Goal: Task Accomplishment & Management: Complete application form

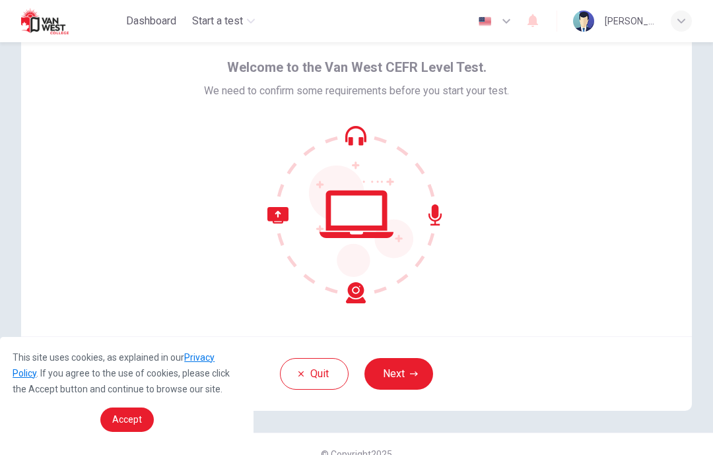
scroll to position [51, 0]
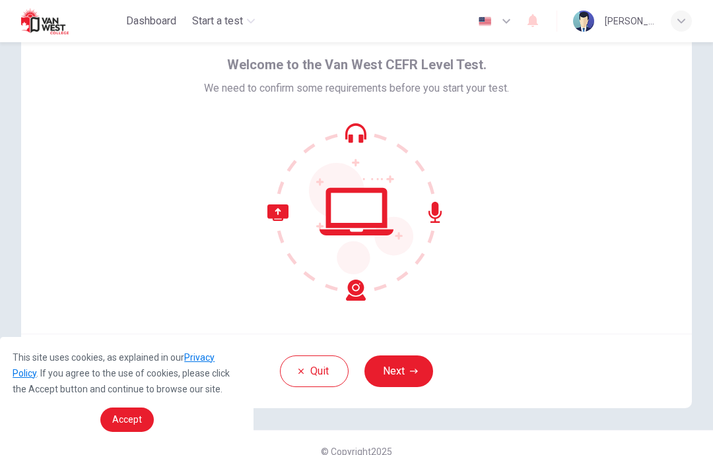
click at [402, 365] on button "Next" at bounding box center [398, 372] width 69 height 32
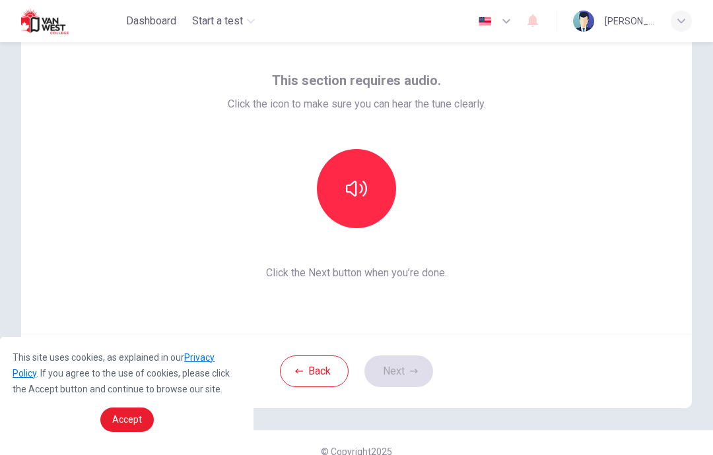
click at [370, 190] on button "button" at bounding box center [356, 188] width 79 height 79
click at [387, 363] on button "Next" at bounding box center [398, 372] width 69 height 32
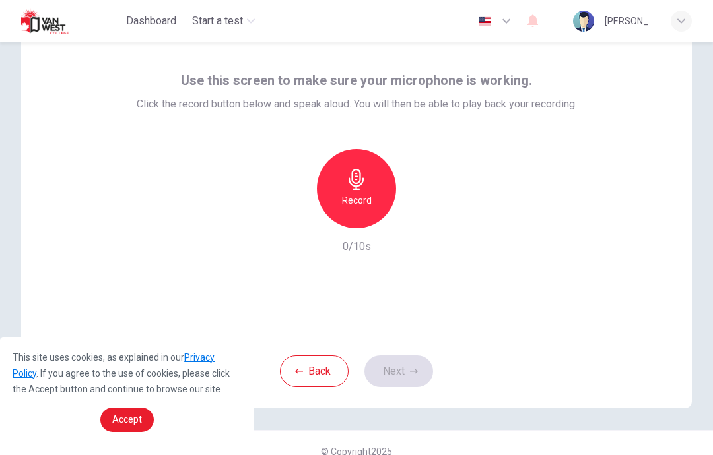
click at [362, 207] on h6 "Record" at bounding box center [357, 201] width 30 height 16
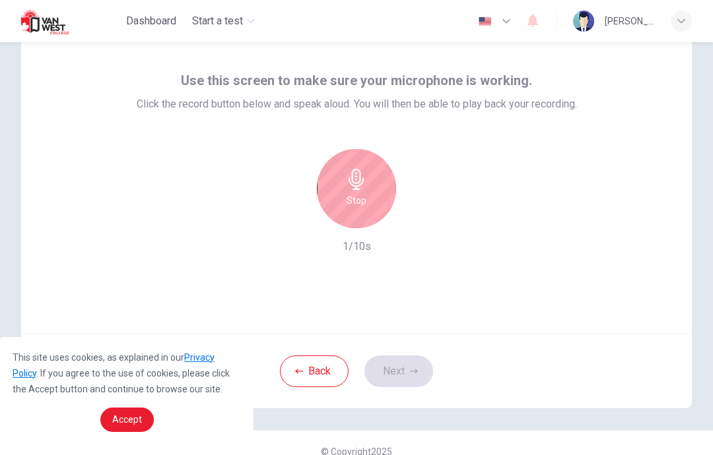
click at [358, 209] on div "Stop" at bounding box center [356, 188] width 79 height 79
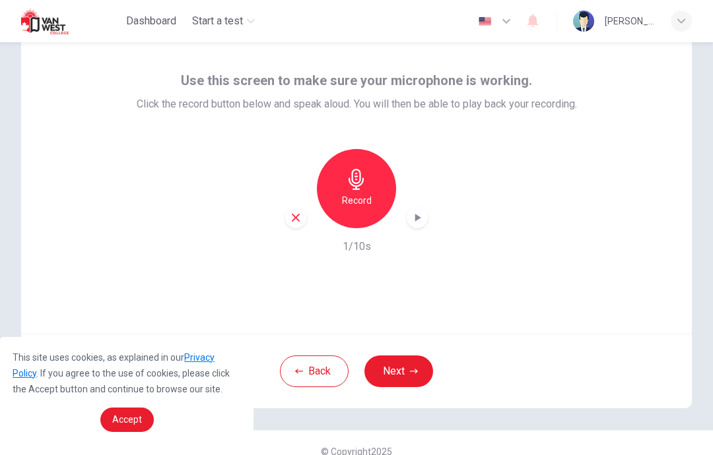
click at [404, 362] on button "Next" at bounding box center [398, 372] width 69 height 32
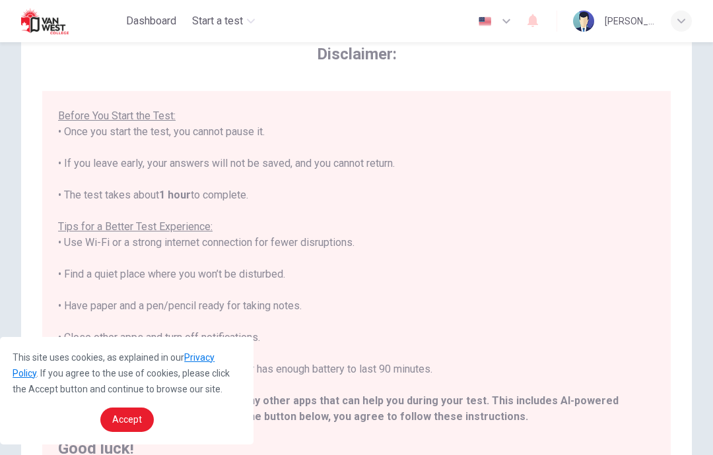
scroll to position [125, 0]
click at [134, 418] on span "Accept" at bounding box center [127, 419] width 30 height 11
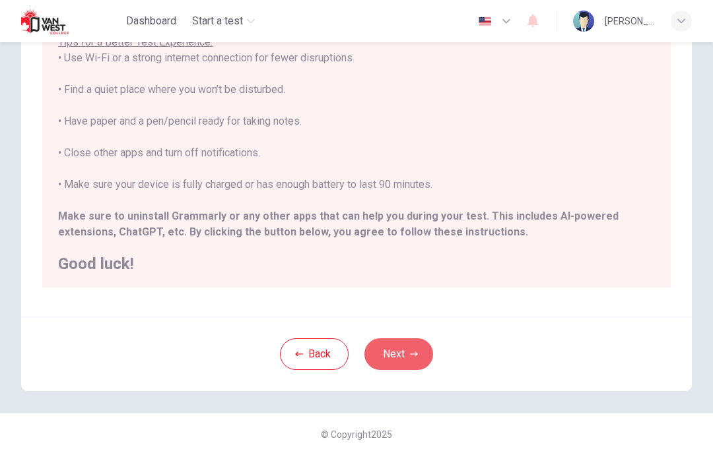
scroll to position [237, 0]
click at [399, 350] on button "Next" at bounding box center [398, 355] width 69 height 32
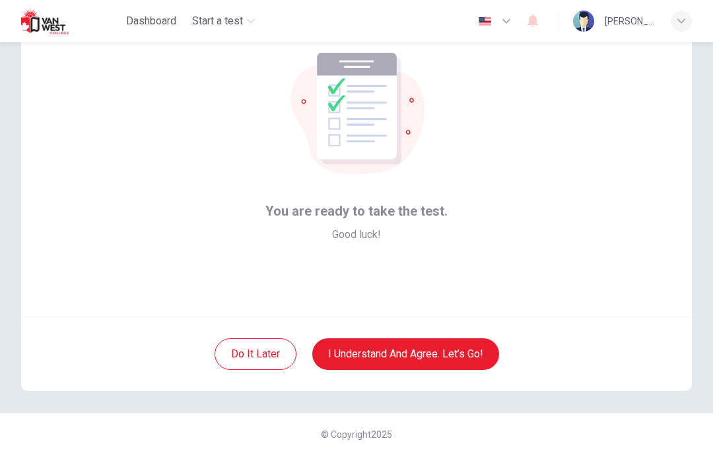
scroll to position [69, 0]
click at [393, 350] on button "I understand and agree. Let’s go!" at bounding box center [405, 355] width 187 height 32
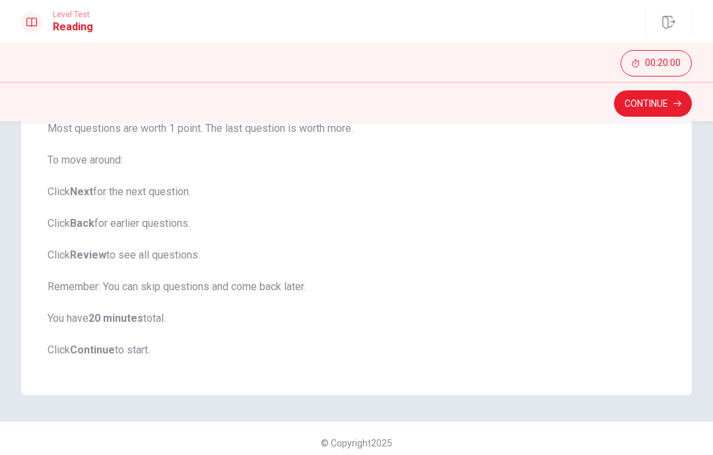
scroll to position [176, 0]
click at [653, 105] on button "Continue" at bounding box center [653, 103] width 78 height 26
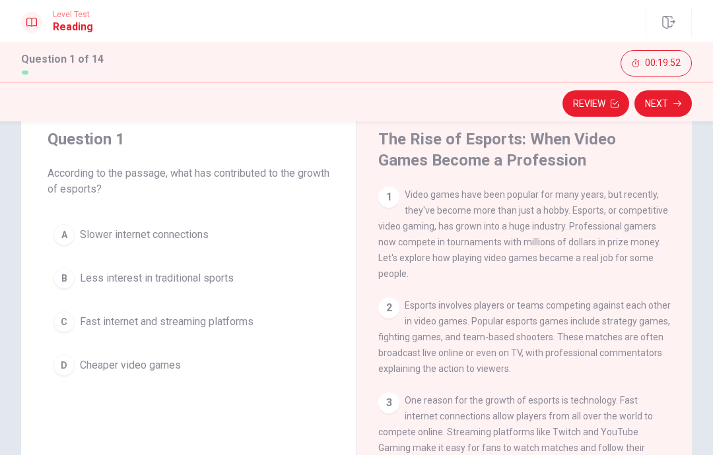
scroll to position [40, 0]
click at [73, 368] on div "D" at bounding box center [63, 366] width 21 height 21
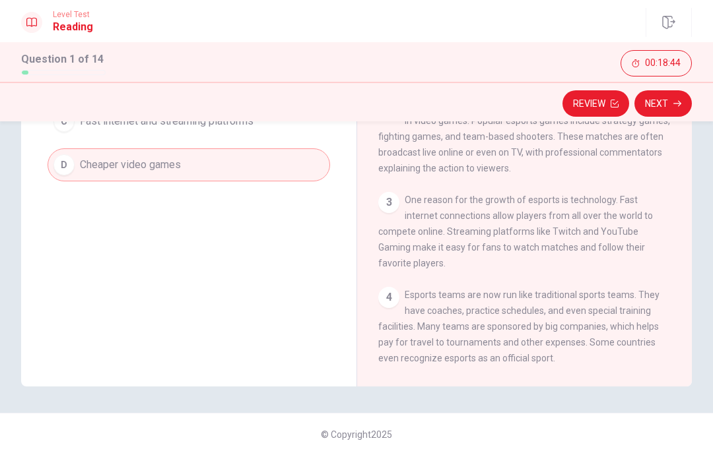
scroll to position [238, 0]
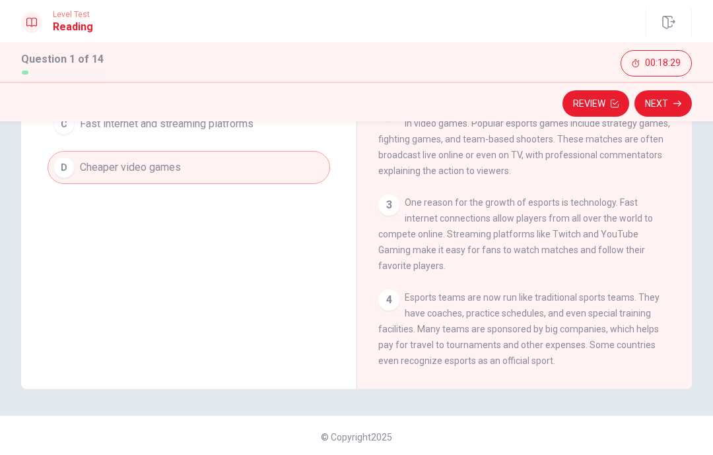
click at [653, 106] on button "Next" at bounding box center [662, 103] width 57 height 26
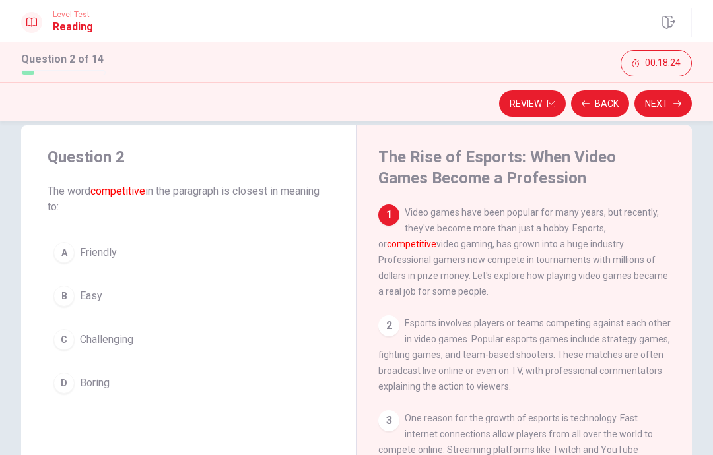
scroll to position [29, 0]
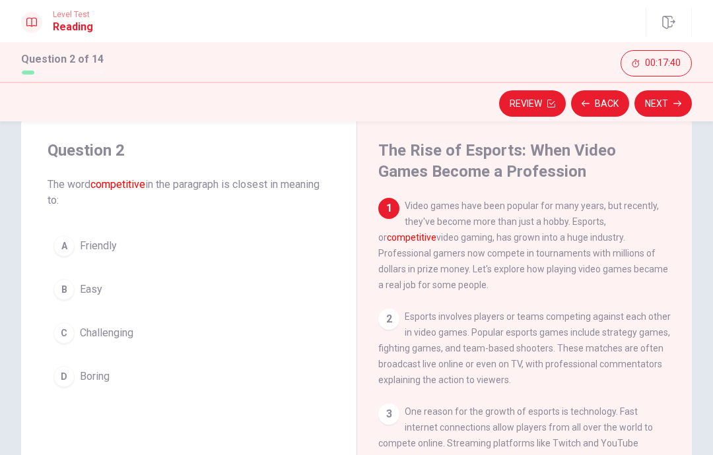
click at [60, 346] on button "C Challenging" at bounding box center [189, 333] width 282 height 33
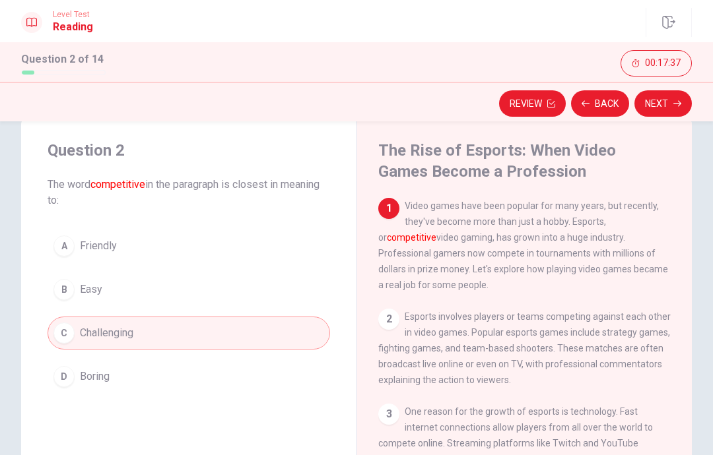
click at [292, 334] on button "C Challenging" at bounding box center [189, 333] width 282 height 33
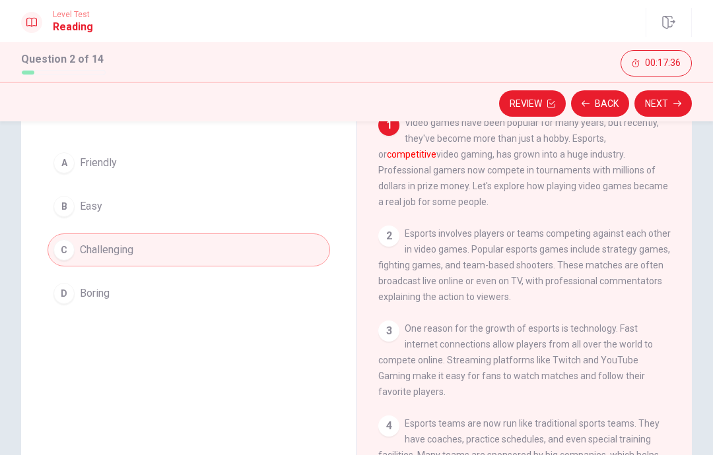
scroll to position [113, 0]
click at [670, 103] on button "Next" at bounding box center [662, 103] width 57 height 26
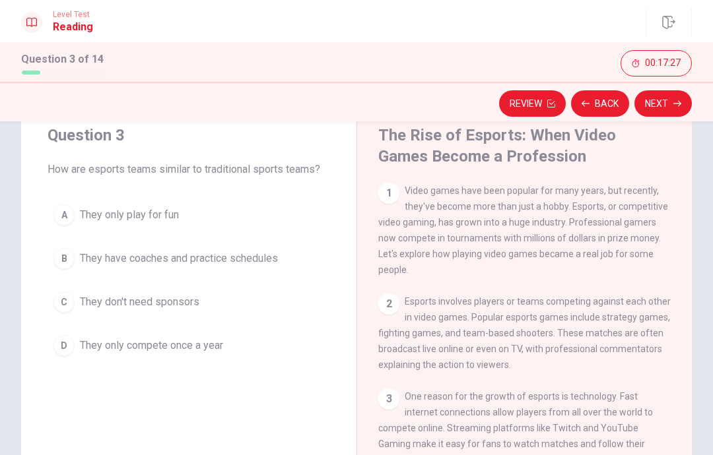
scroll to position [46, 0]
click at [62, 300] on div "C" at bounding box center [63, 300] width 21 height 21
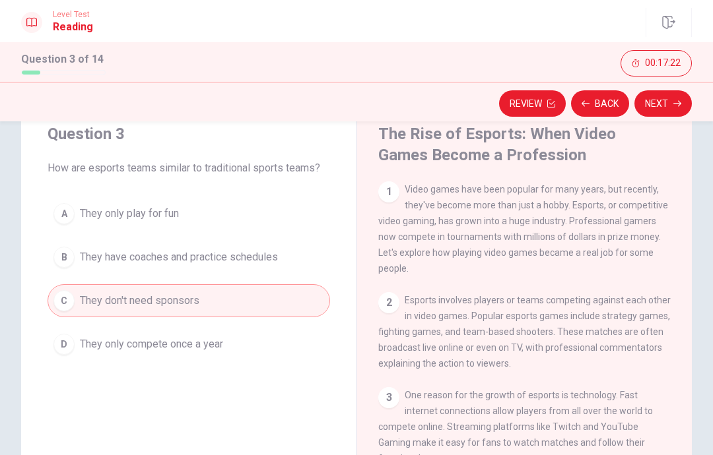
click at [674, 103] on icon "button" at bounding box center [677, 104] width 8 height 8
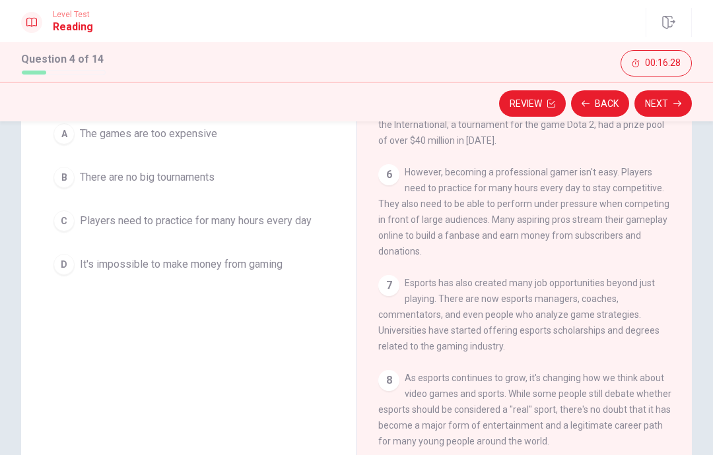
scroll to position [143, 0]
click at [103, 262] on span "It's impossible to make money from gaming" at bounding box center [181, 263] width 203 height 16
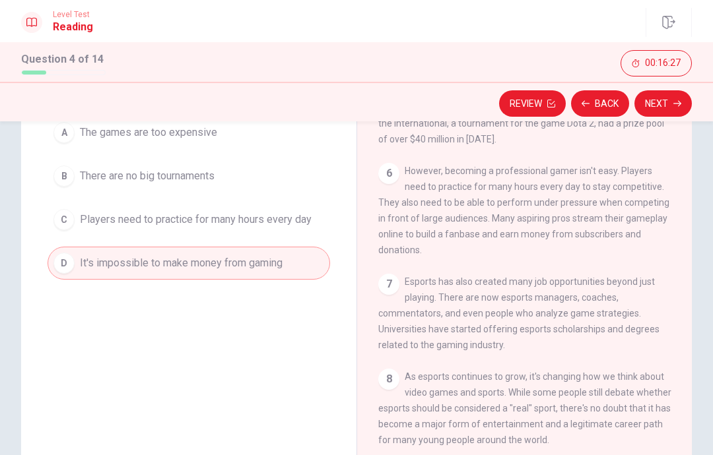
click at [102, 262] on span "It's impossible to make money from gaming" at bounding box center [181, 263] width 203 height 16
click at [676, 102] on icon "button" at bounding box center [677, 104] width 8 height 8
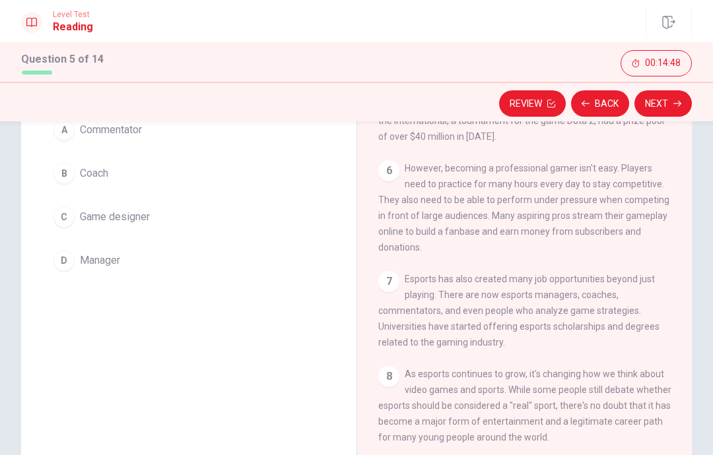
scroll to position [424, 0]
click at [69, 203] on button "C Game designer" at bounding box center [189, 217] width 282 height 33
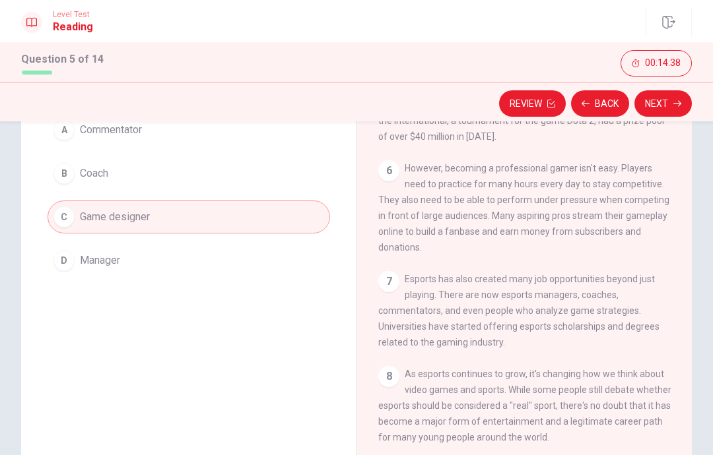
click at [670, 112] on button "Next" at bounding box center [662, 103] width 57 height 26
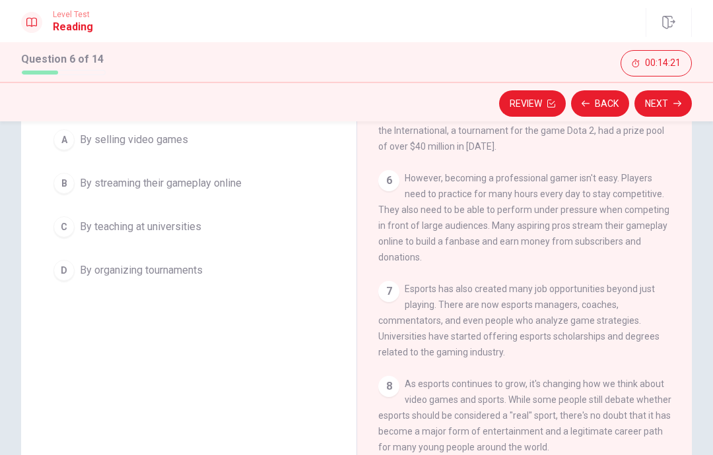
scroll to position [135, 0]
click at [65, 224] on div "C" at bounding box center [63, 227] width 21 height 21
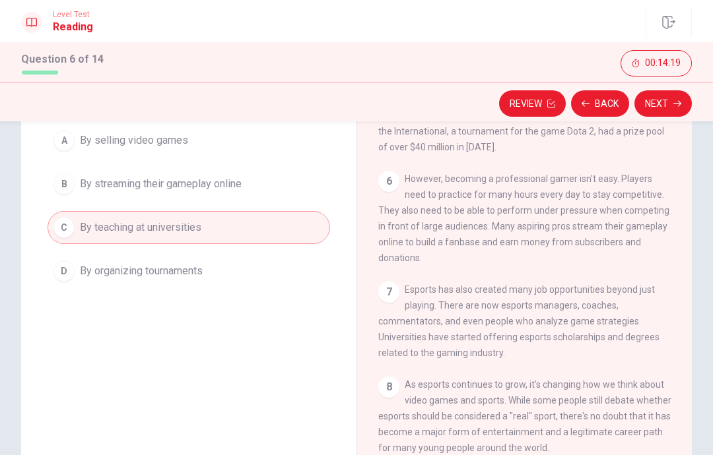
click at [661, 109] on button "Next" at bounding box center [662, 103] width 57 height 26
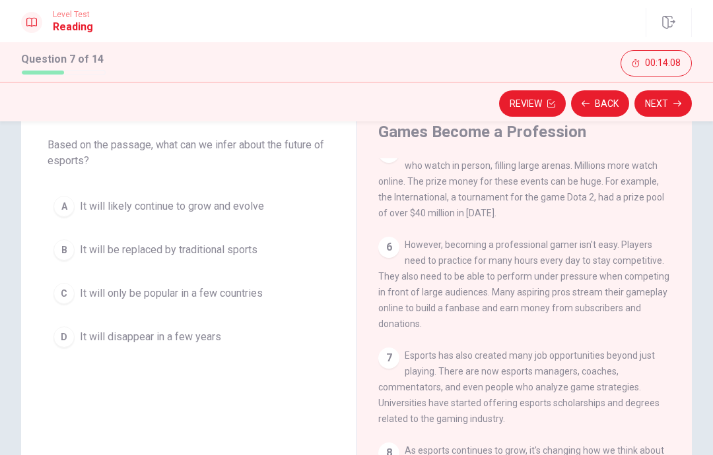
scroll to position [70, 0]
click at [287, 197] on button "A It will likely continue to grow and evolve" at bounding box center [189, 205] width 282 height 33
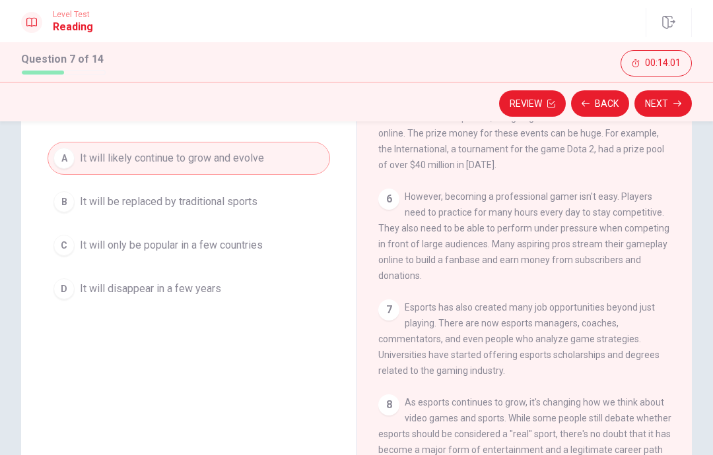
scroll to position [118, 0]
click at [236, 195] on span "It will be replaced by traditional sports" at bounding box center [169, 201] width 178 height 16
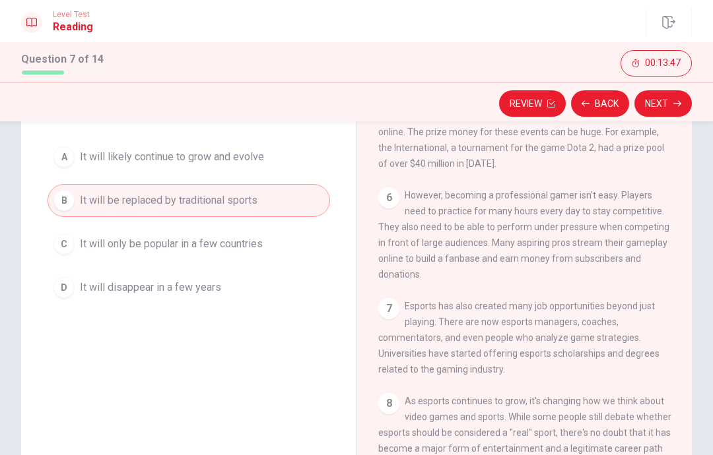
click at [680, 107] on icon "button" at bounding box center [677, 104] width 8 height 8
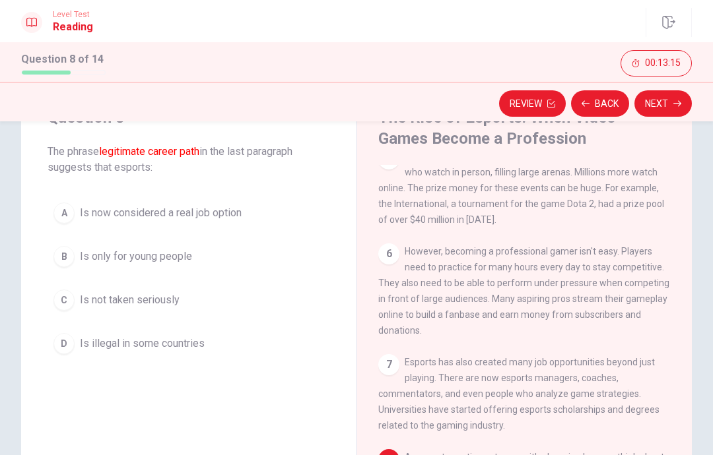
scroll to position [61, 0]
click at [70, 251] on div "B" at bounding box center [63, 257] width 21 height 21
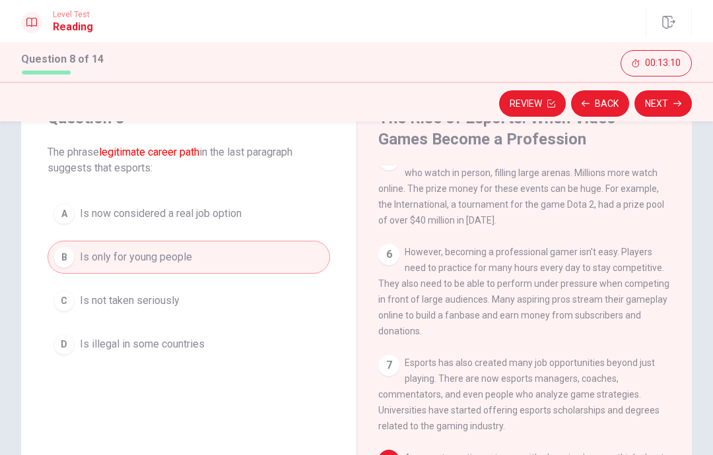
click at [664, 110] on button "Next" at bounding box center [662, 103] width 57 height 26
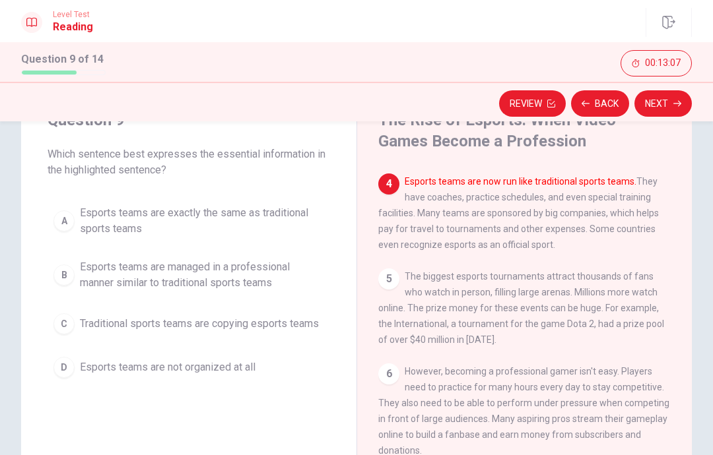
scroll to position [45, 0]
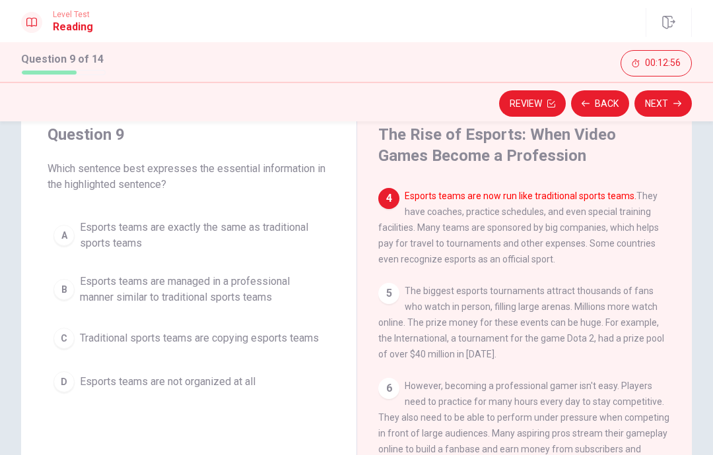
click at [77, 344] on button "C Traditional sports teams are copying esports teams" at bounding box center [189, 338] width 282 height 33
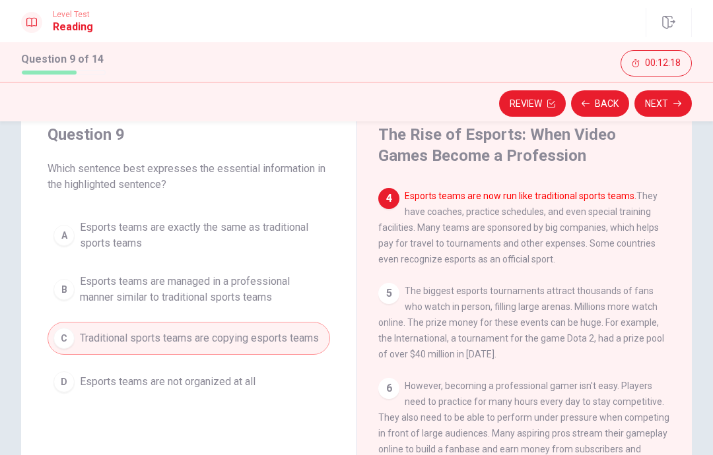
click at [168, 291] on span "Esports teams are managed in a professional manner similar to traditional sport…" at bounding box center [202, 290] width 244 height 32
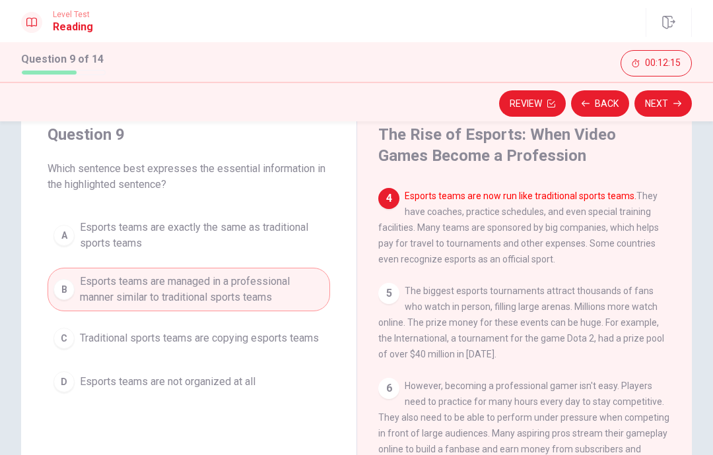
click at [672, 98] on button "Next" at bounding box center [662, 103] width 57 height 26
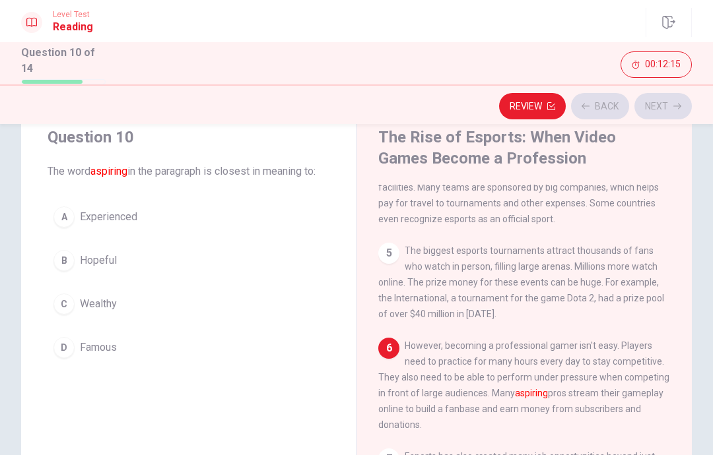
scroll to position [343, 0]
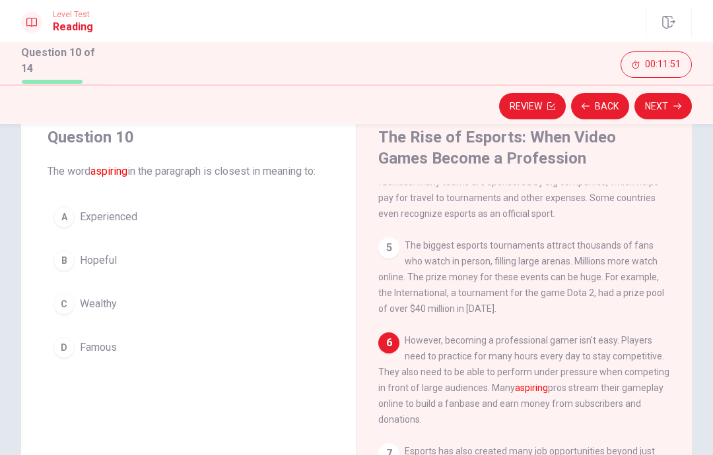
click at [69, 254] on div "B" at bounding box center [63, 260] width 21 height 21
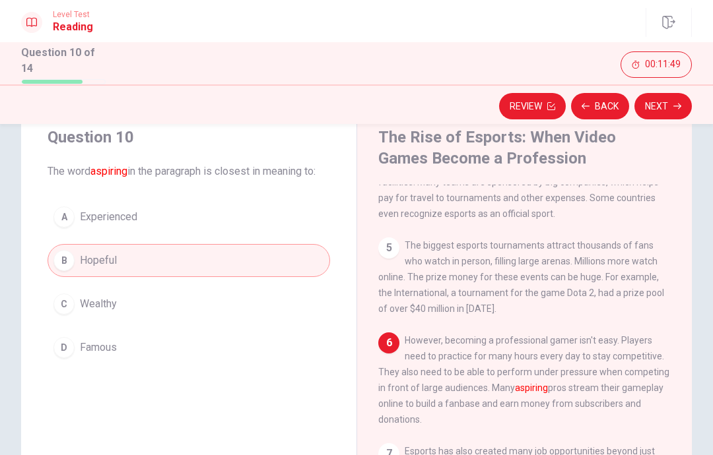
click at [676, 102] on icon "button" at bounding box center [677, 106] width 8 height 8
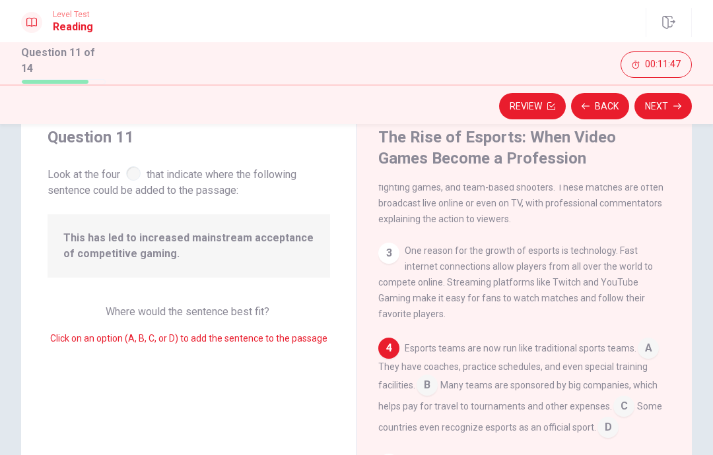
scroll to position [70, 0]
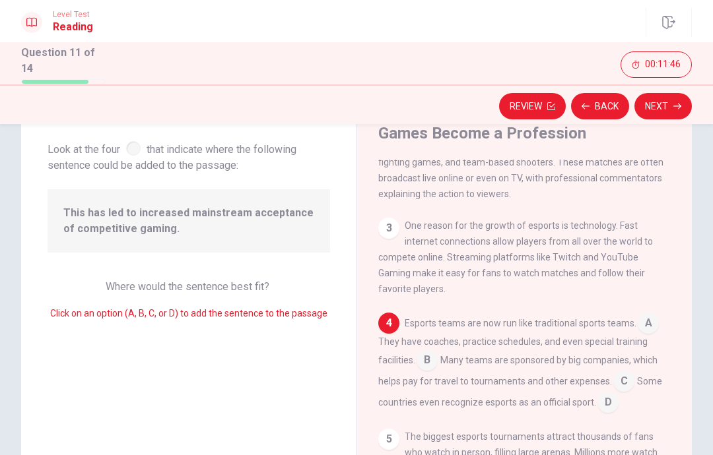
click at [387, 235] on div "3" at bounding box center [388, 228] width 21 height 21
click at [134, 150] on div at bounding box center [133, 148] width 15 height 15
click at [139, 148] on div at bounding box center [133, 148] width 15 height 15
click at [168, 238] on div "This has led to increased mainstream acceptance of competitive gaming." at bounding box center [189, 220] width 282 height 63
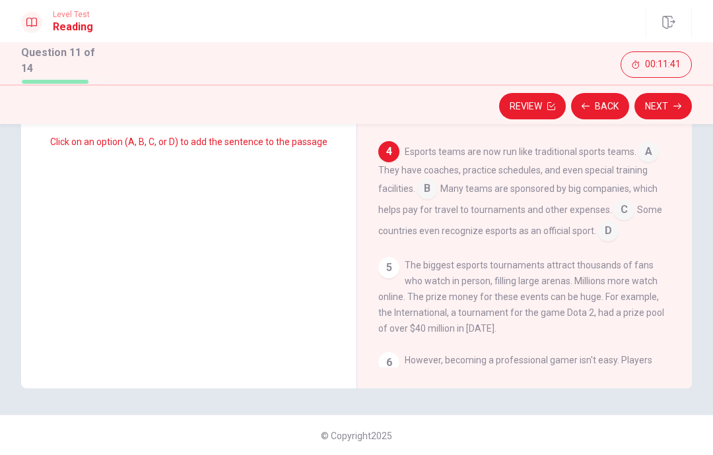
scroll to position [241, 0]
click at [393, 354] on div "6" at bounding box center [388, 363] width 21 height 21
click at [384, 262] on div "5" at bounding box center [388, 268] width 21 height 21
click at [437, 183] on input at bounding box center [426, 190] width 21 height 21
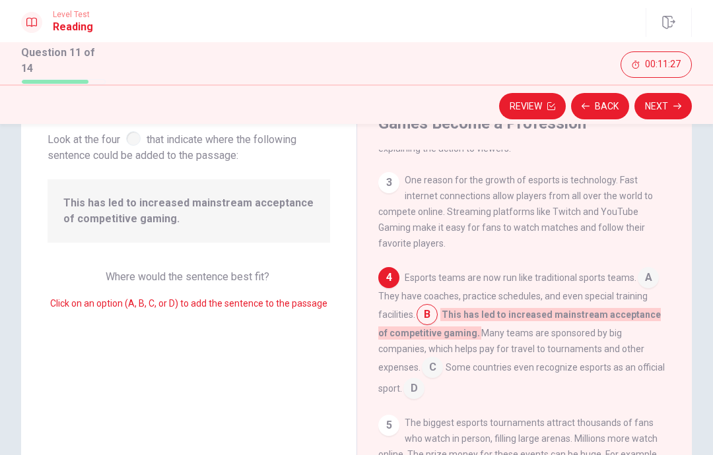
scroll to position [203, 0]
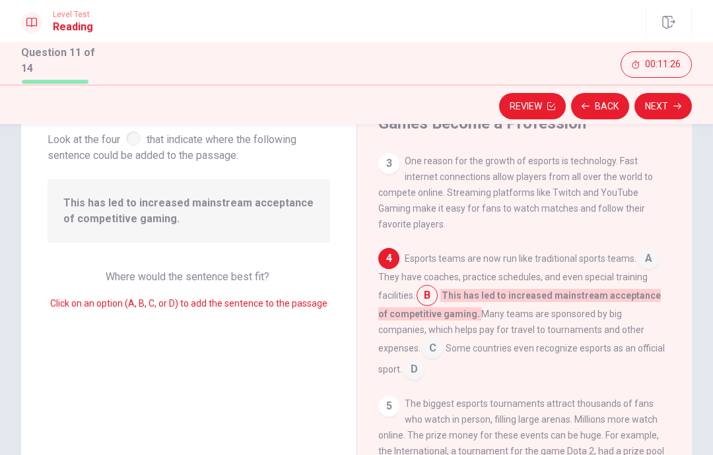
click at [424, 360] on input at bounding box center [413, 370] width 21 height 21
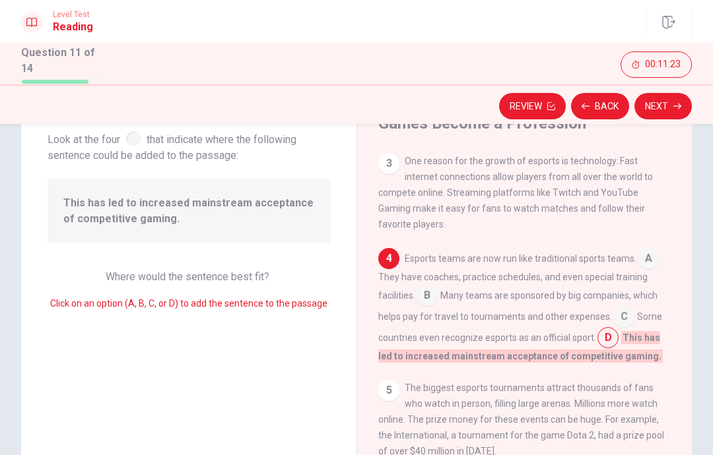
click at [620, 309] on span "C" at bounding box center [623, 316] width 21 height 21
click at [628, 311] on span "C" at bounding box center [623, 316] width 21 height 21
click at [625, 310] on span "C" at bounding box center [623, 316] width 21 height 21
click at [617, 311] on span "C" at bounding box center [623, 316] width 21 height 21
click at [615, 306] on span "C" at bounding box center [623, 316] width 21 height 21
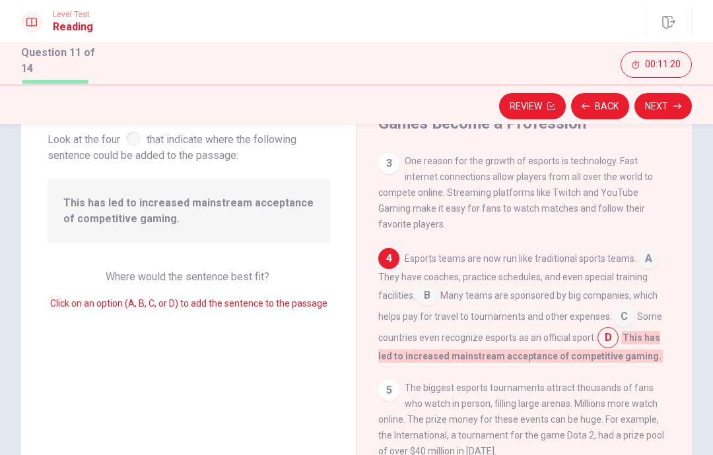
click at [618, 311] on span "C" at bounding box center [623, 316] width 21 height 21
click at [644, 257] on input at bounding box center [647, 259] width 21 height 21
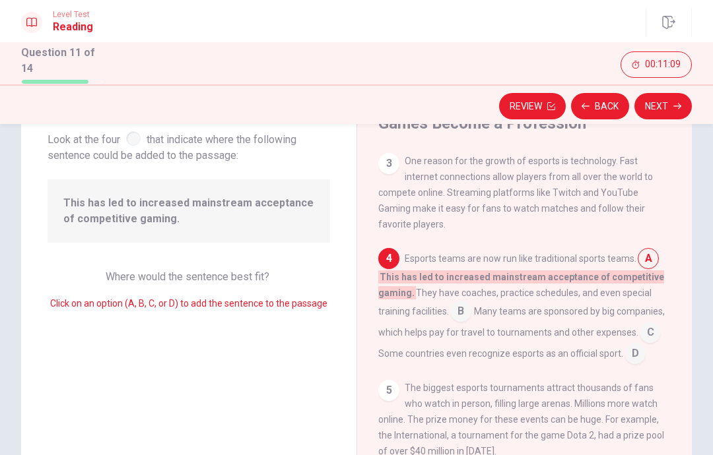
click at [451, 301] on div "Esports teams are now run like traditional sports teams. A This has led to incr…" at bounding box center [524, 306] width 293 height 116
click at [458, 304] on span "B" at bounding box center [460, 311] width 21 height 21
click at [461, 301] on span "B" at bounding box center [460, 311] width 21 height 21
click at [460, 301] on span "B" at bounding box center [460, 311] width 21 height 21
click at [463, 308] on span "B" at bounding box center [460, 311] width 21 height 21
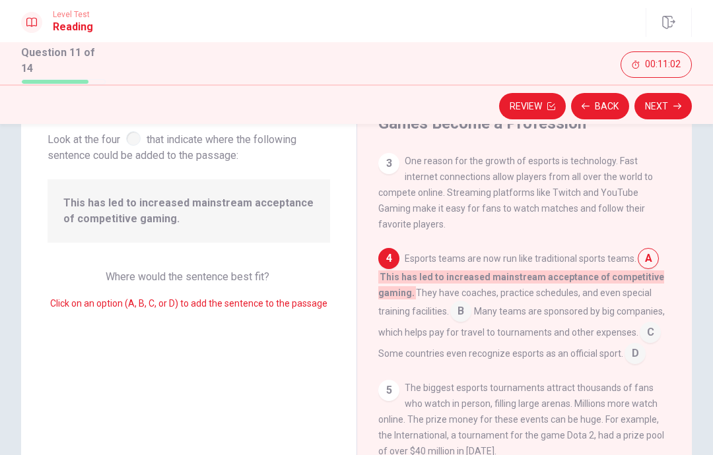
click at [647, 323] on input at bounding box center [649, 333] width 21 height 21
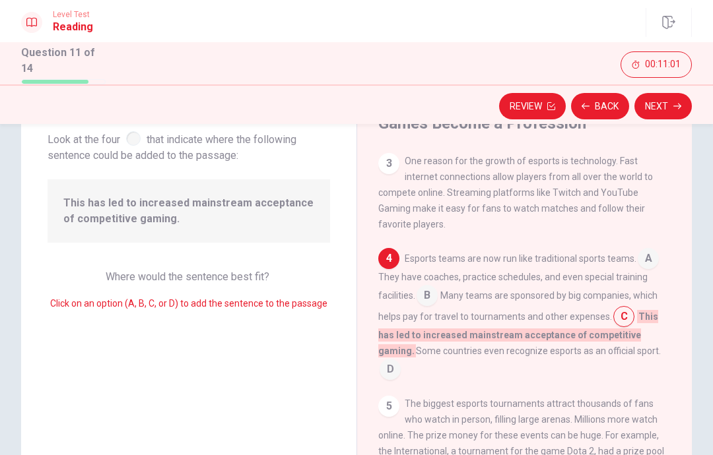
click at [674, 99] on button "Next" at bounding box center [662, 106] width 57 height 26
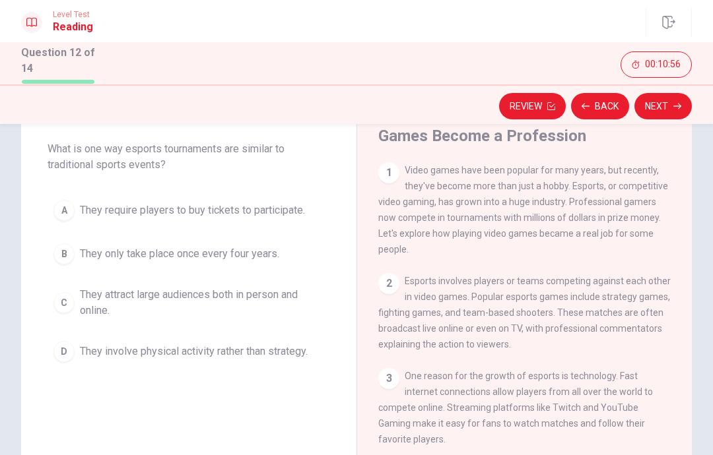
scroll to position [68, 0]
click at [65, 362] on button "D They involve physical activity rather than strategy." at bounding box center [189, 351] width 282 height 33
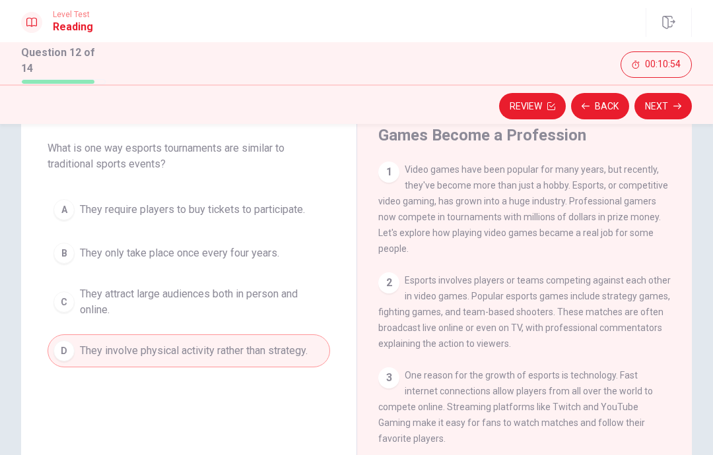
click at [75, 205] on button "A They require players to buy tickets to participate." at bounding box center [189, 209] width 282 height 33
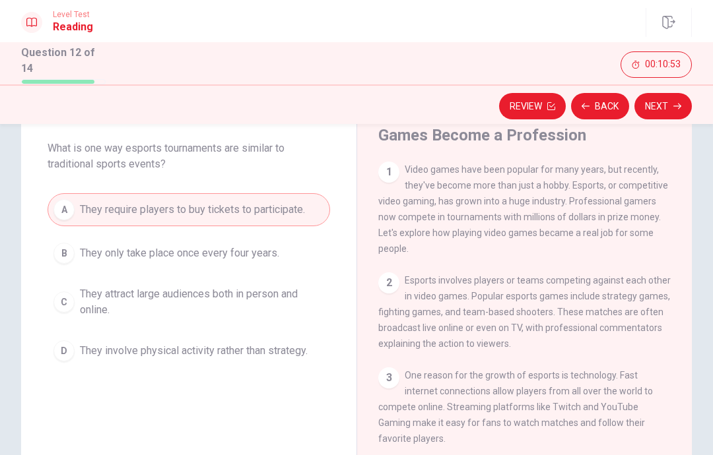
click at [665, 104] on button "Next" at bounding box center [662, 106] width 57 height 26
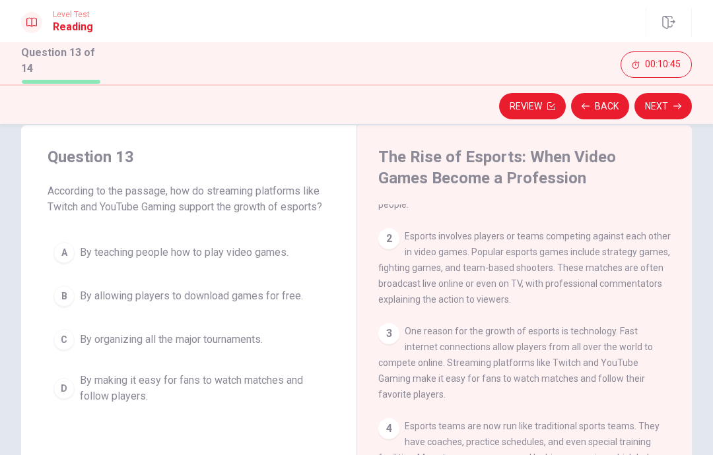
scroll to position [95, 0]
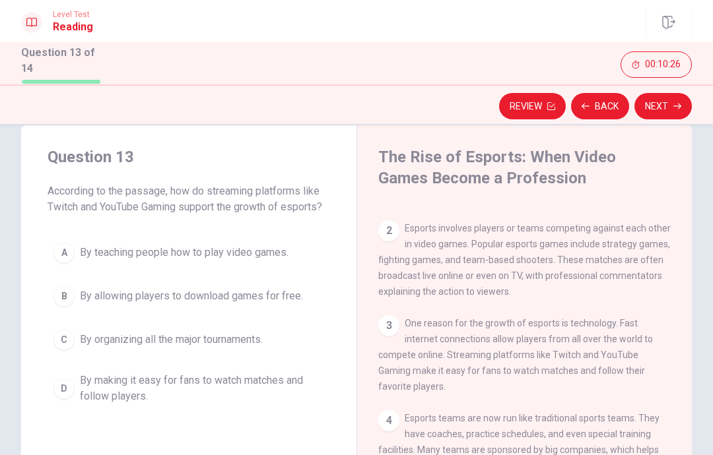
click at [68, 375] on button "D By making it easy for fans to watch matches and follow players." at bounding box center [189, 389] width 282 height 44
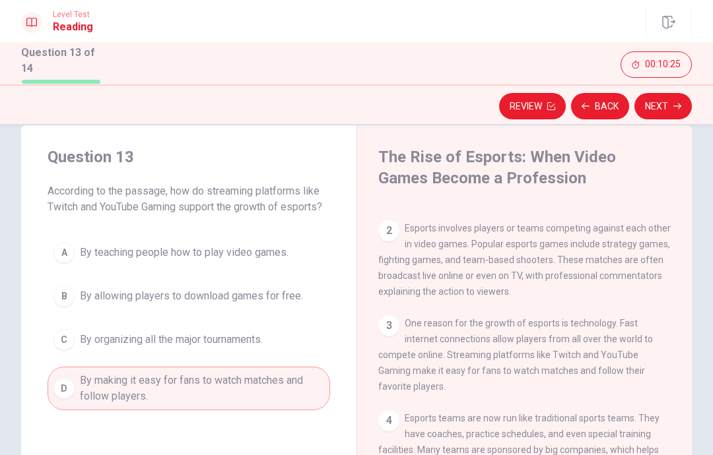
click at [668, 104] on button "Next" at bounding box center [662, 106] width 57 height 26
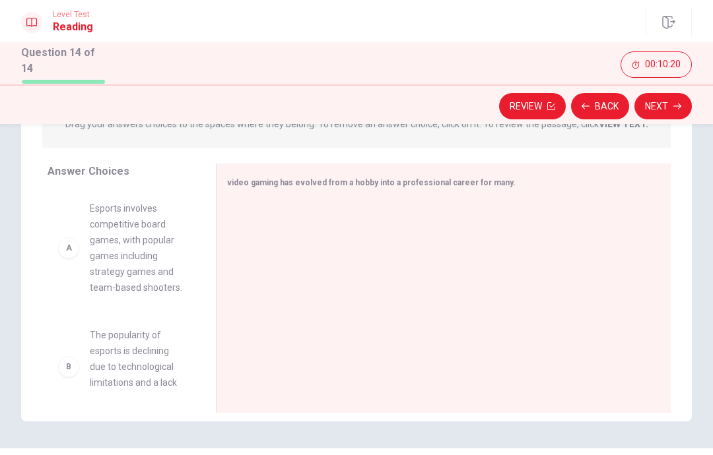
scroll to position [185, 0]
click at [60, 243] on div "A" at bounding box center [68, 250] width 21 height 21
click at [75, 249] on div "A" at bounding box center [68, 250] width 21 height 21
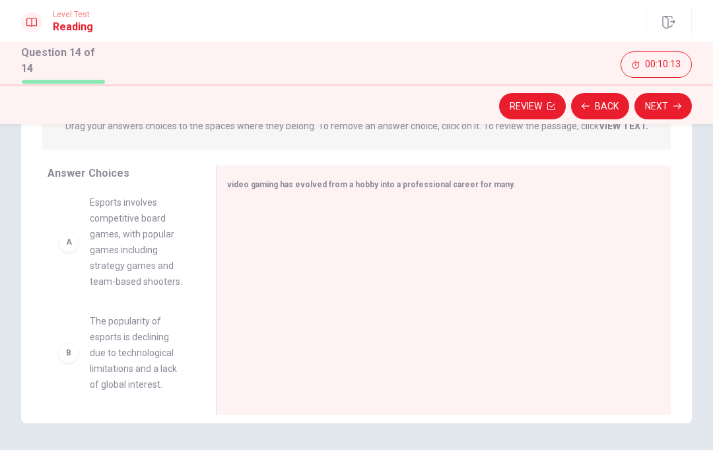
click at [164, 261] on div "B The popularity of esports is declining due to technological limitations and a…" at bounding box center [121, 288] width 147 height 203
click at [71, 252] on div "B The popularity of esports is declining due to technological limitations and a…" at bounding box center [121, 288] width 147 height 203
click at [70, 252] on div "B The popularity of esports is declining due to technological limitations and a…" at bounding box center [121, 288] width 147 height 203
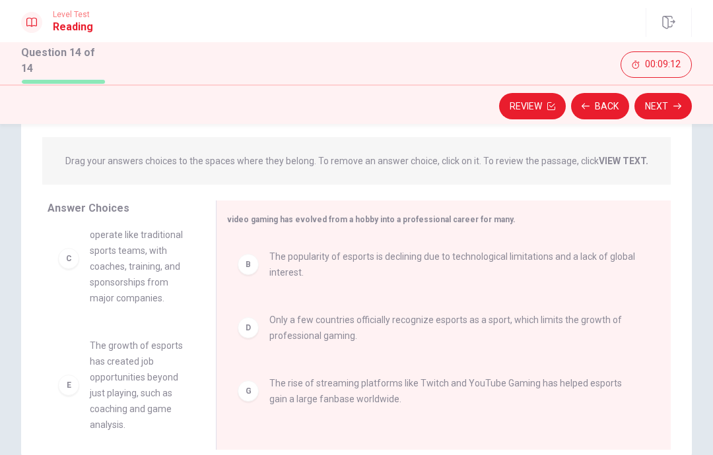
scroll to position [153, 0]
click at [670, 107] on button "Next" at bounding box center [662, 106] width 57 height 26
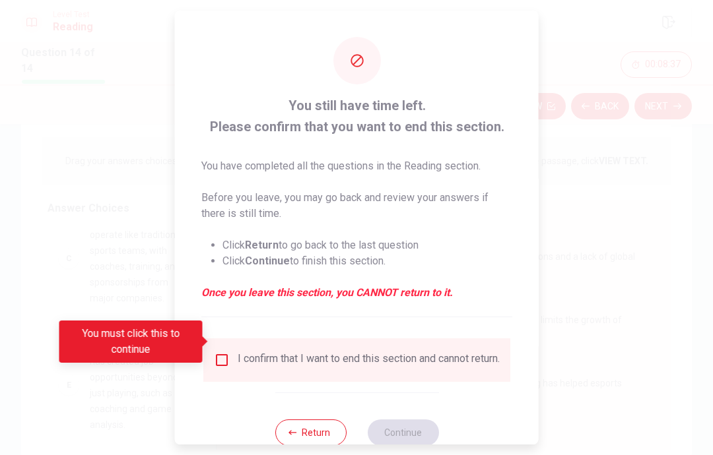
click at [225, 352] on input "You must click this to continue" at bounding box center [222, 360] width 16 height 16
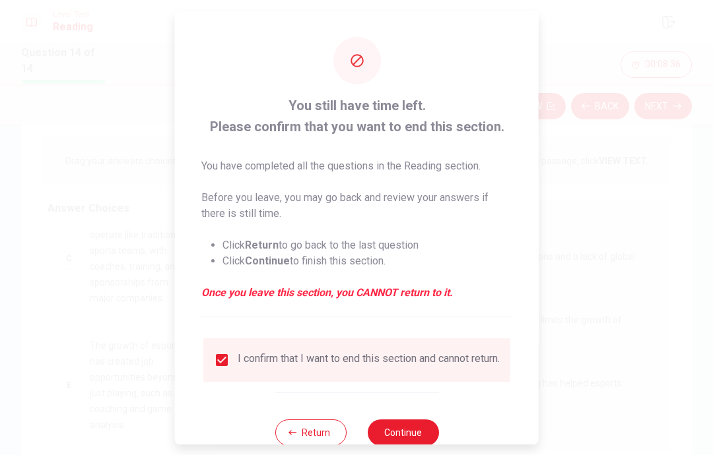
click at [418, 420] on button "Continue" at bounding box center [402, 433] width 71 height 26
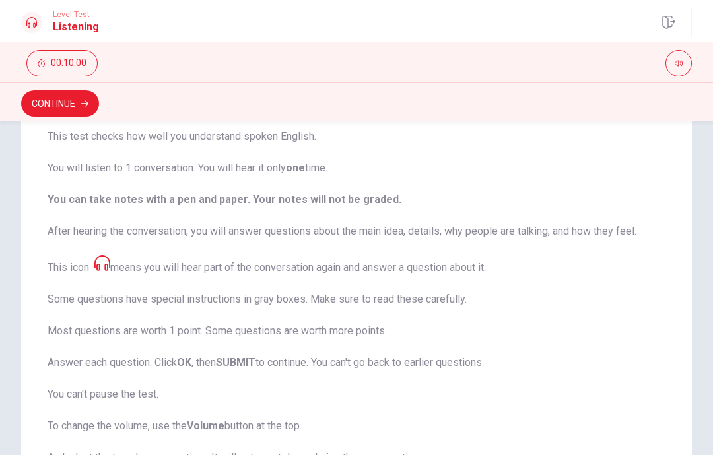
scroll to position [102, 0]
click at [677, 68] on button "button" at bounding box center [678, 63] width 26 height 26
click at [577, 208] on span "This test checks how well you understand spoken English. You will listen to 1 c…" at bounding box center [357, 314] width 618 height 369
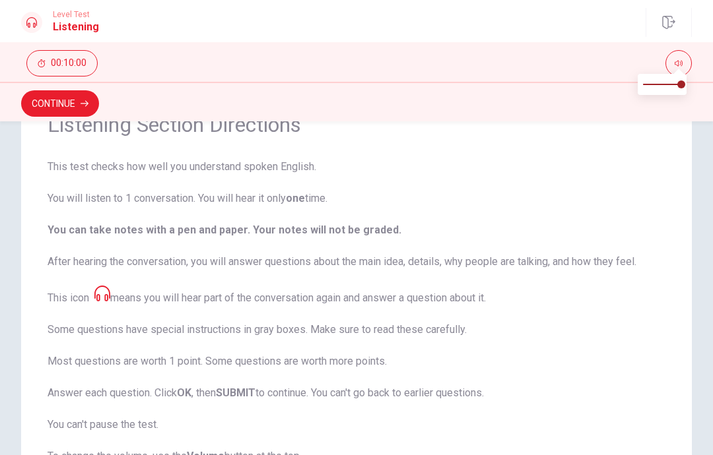
scroll to position [73, 0]
click at [104, 288] on icon at bounding box center [102, 294] width 16 height 16
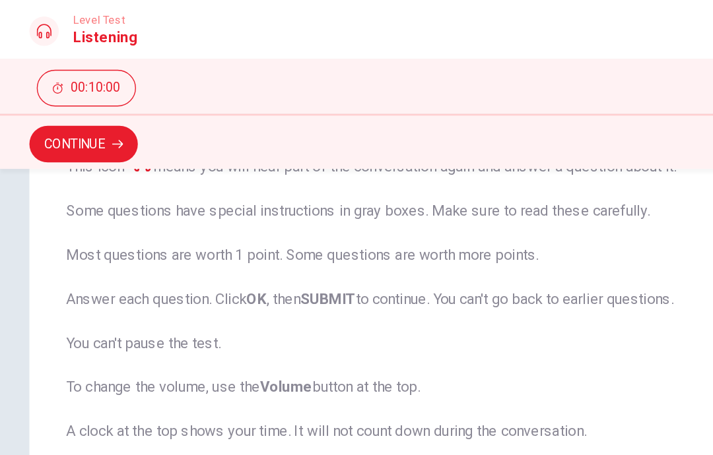
scroll to position [251, 0]
click at [83, 112] on button "Continue" at bounding box center [60, 103] width 78 height 26
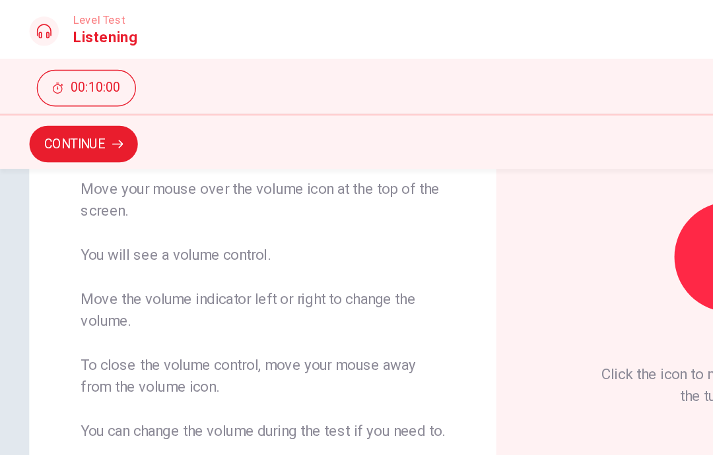
scroll to position [165, 0]
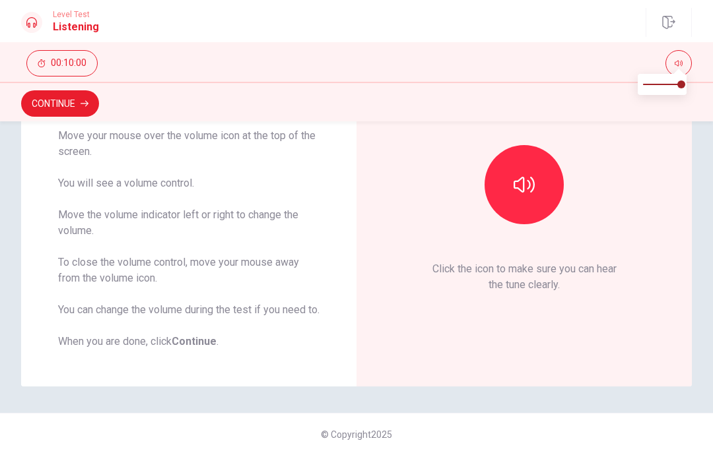
click at [672, 57] on button "button" at bounding box center [678, 63] width 26 height 26
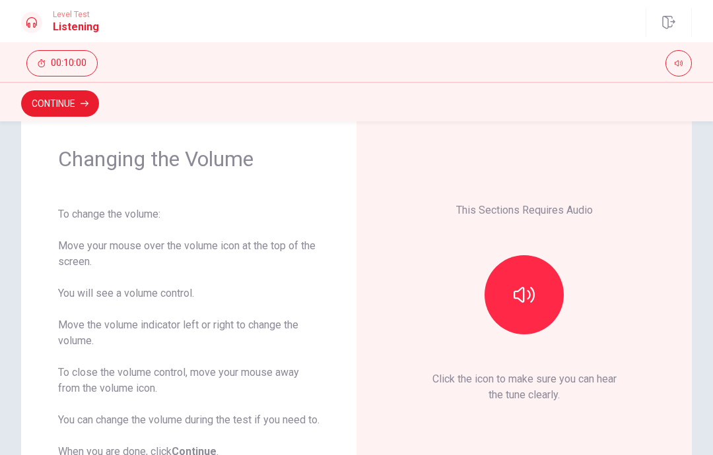
scroll to position [47, 0]
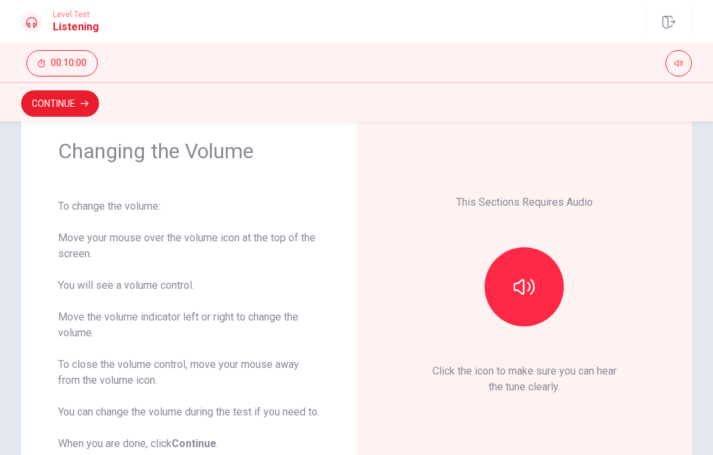
click at [530, 298] on icon "button" at bounding box center [523, 286] width 21 height 21
click at [682, 66] on icon "button" at bounding box center [678, 63] width 8 height 8
click at [678, 88] on span at bounding box center [662, 85] width 38 height 28
click at [522, 295] on icon "button" at bounding box center [523, 287] width 21 height 16
click at [534, 298] on icon "button" at bounding box center [523, 286] width 21 height 21
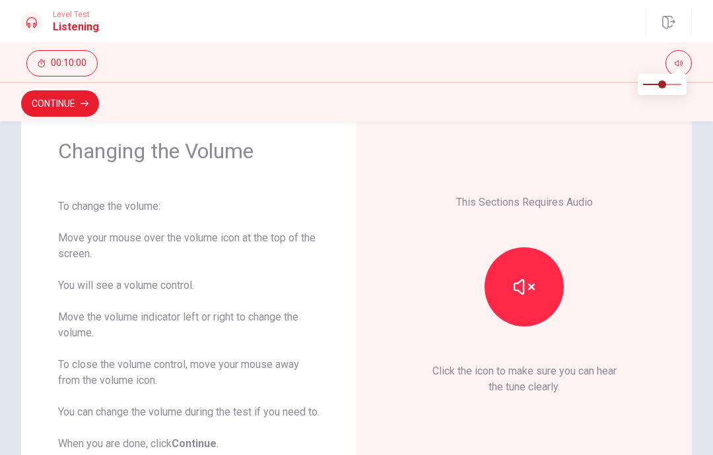
click at [537, 307] on button "button" at bounding box center [523, 286] width 79 height 79
click at [534, 307] on button "button" at bounding box center [523, 286] width 79 height 79
click at [658, 84] on span at bounding box center [654, 85] width 8 height 8
click at [528, 298] on icon "button" at bounding box center [523, 286] width 21 height 21
click at [650, 88] on span at bounding box center [654, 85] width 8 height 8
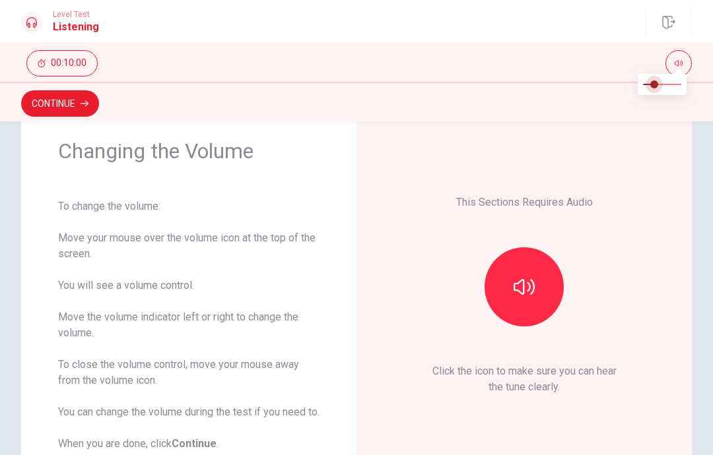
type input "0.1"
click at [523, 295] on icon "button" at bounding box center [523, 287] width 21 height 16
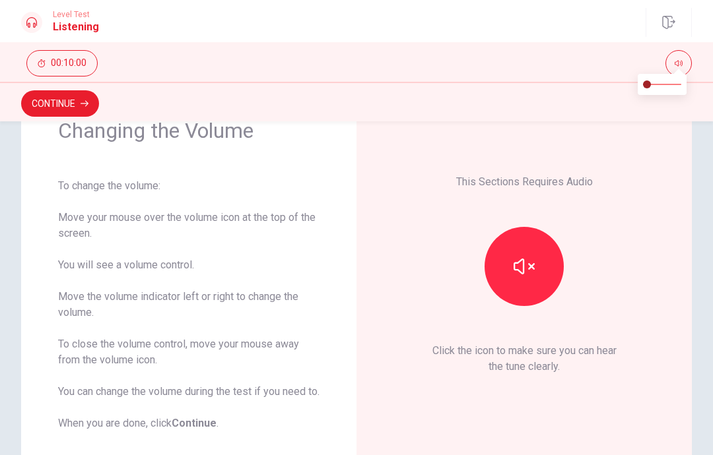
scroll to position [82, 0]
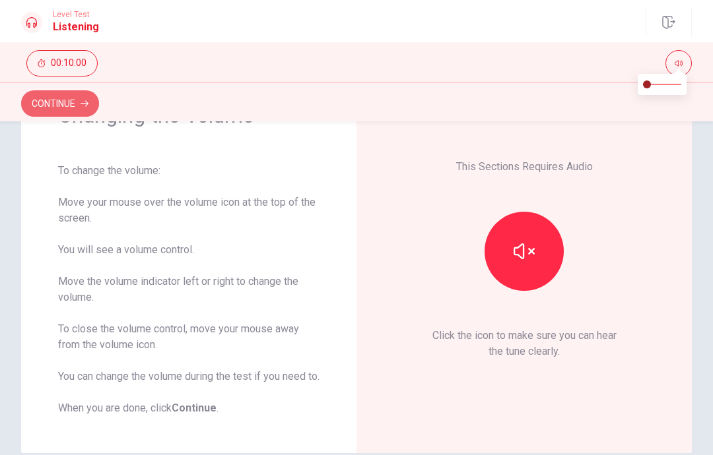
click at [56, 96] on button "Continue" at bounding box center [60, 103] width 78 height 26
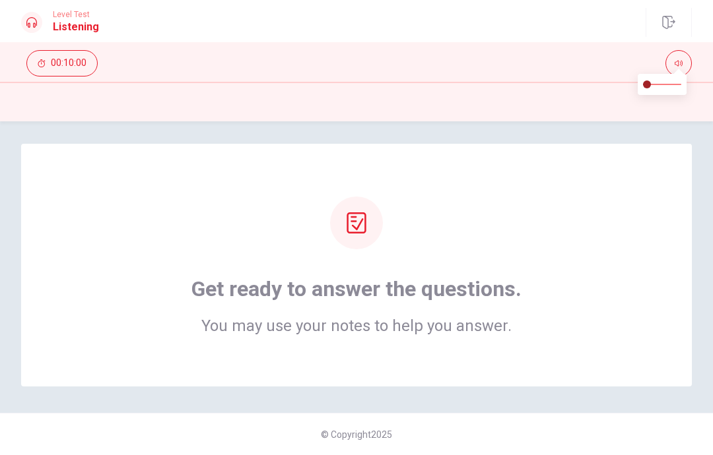
scroll to position [4, 0]
click at [356, 232] on icon at bounding box center [355, 222] width 19 height 21
click at [365, 230] on icon at bounding box center [355, 222] width 19 height 21
click at [520, 305] on div "Get ready to answer the questions. You may use your notes to help you answer." at bounding box center [356, 305] width 330 height 58
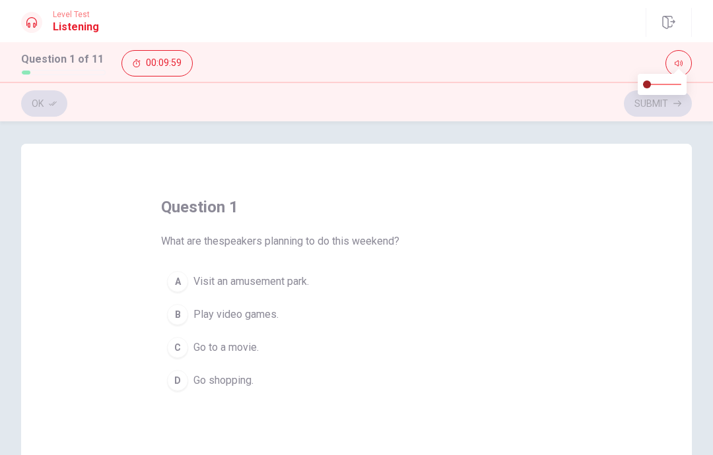
scroll to position [21, 0]
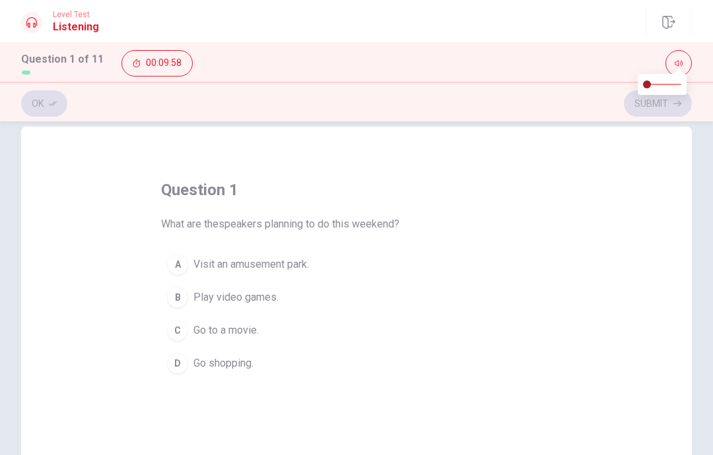
click at [676, 57] on button "button" at bounding box center [678, 63] width 26 height 26
click at [191, 255] on button "A Visit an amusement park." at bounding box center [356, 264] width 391 height 33
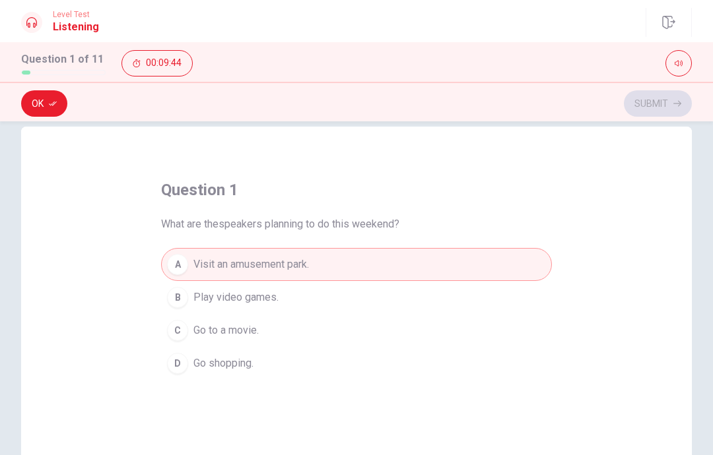
click at [51, 103] on icon "button" at bounding box center [53, 104] width 8 height 8
click at [663, 104] on button "Submit" at bounding box center [658, 103] width 68 height 26
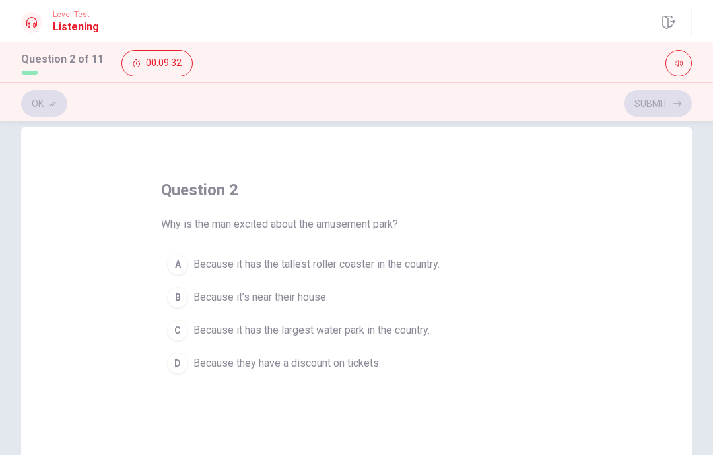
click at [178, 271] on div "A" at bounding box center [177, 264] width 21 height 21
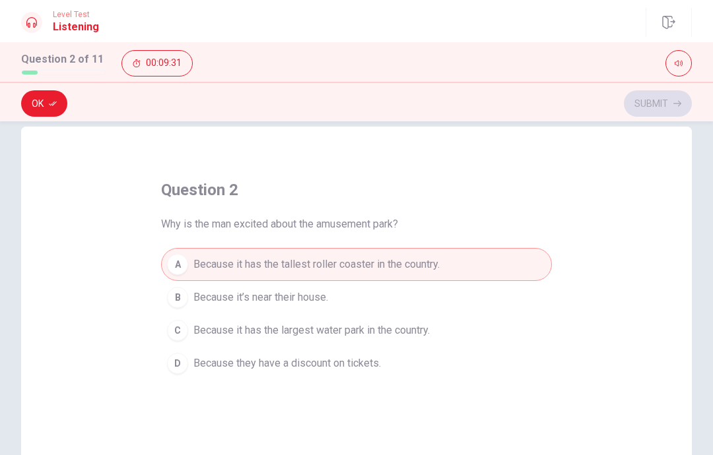
click at [49, 102] on icon "button" at bounding box center [53, 104] width 8 height 8
click at [671, 102] on button "Submit" at bounding box center [658, 103] width 68 height 26
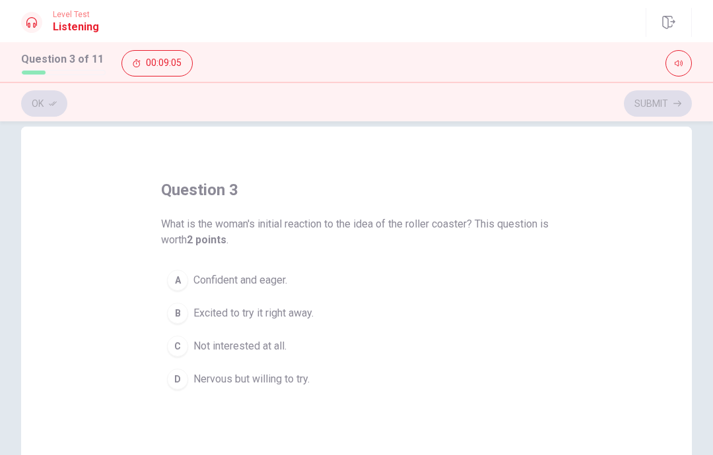
click at [181, 282] on div "A" at bounding box center [177, 280] width 21 height 21
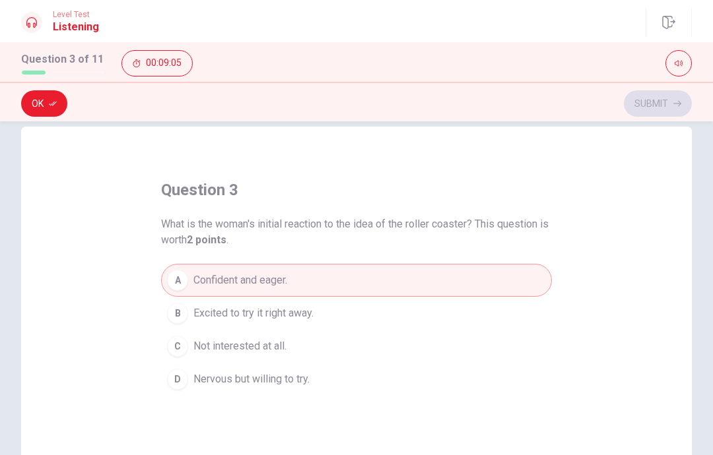
click at [49, 93] on button "Ok" at bounding box center [44, 103] width 46 height 26
click at [672, 98] on button "Submit" at bounding box center [658, 103] width 68 height 26
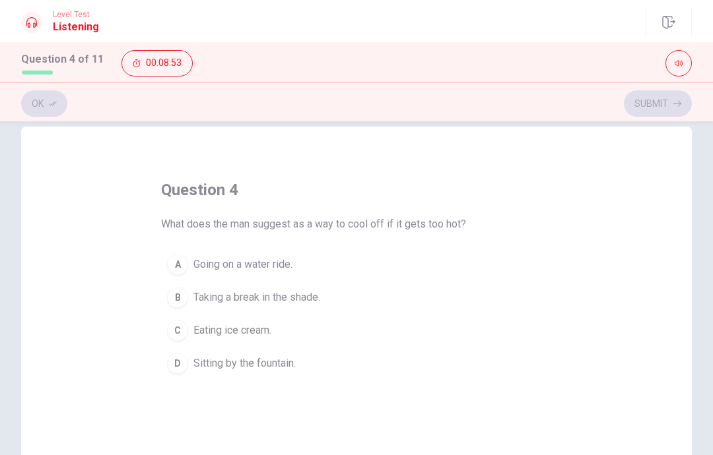
click at [177, 245] on div "question 4 What does the man suggest as a way to cool off if it gets too hot? A…" at bounding box center [356, 279] width 391 height 201
click at [189, 263] on button "A Going on a water ride." at bounding box center [356, 264] width 391 height 33
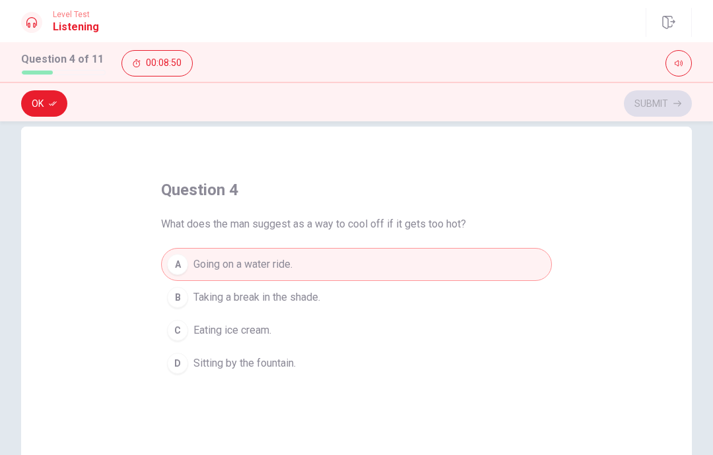
click at [46, 106] on button "Ok" at bounding box center [44, 103] width 46 height 26
click at [664, 100] on button "Submit" at bounding box center [658, 103] width 68 height 26
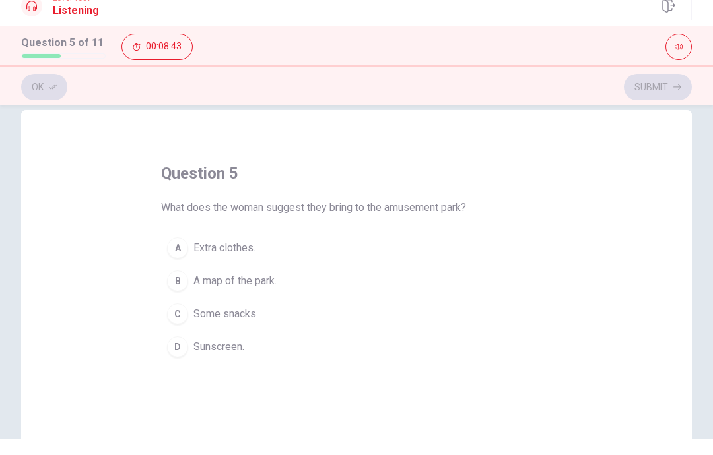
scroll to position [0, 0]
click at [172, 254] on div "A" at bounding box center [177, 264] width 21 height 21
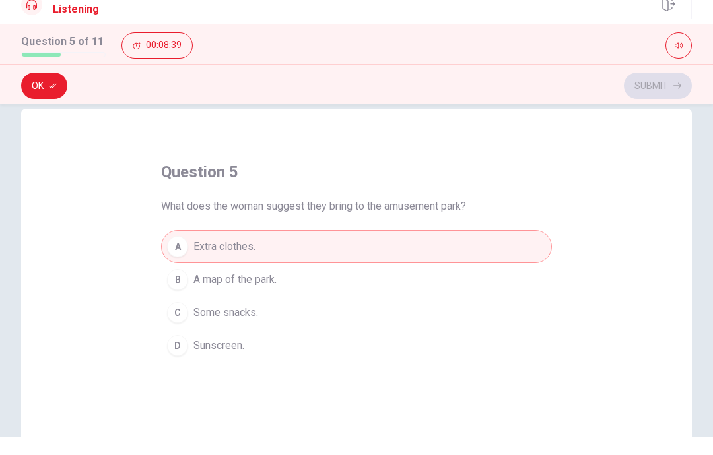
click at [43, 90] on button "Ok" at bounding box center [44, 103] width 46 height 26
click at [682, 90] on button "Submit" at bounding box center [658, 103] width 68 height 26
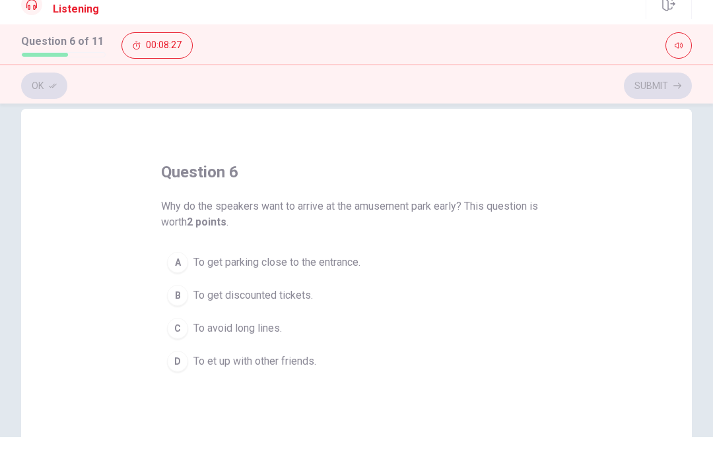
click at [183, 303] on div "B" at bounding box center [177, 313] width 21 height 21
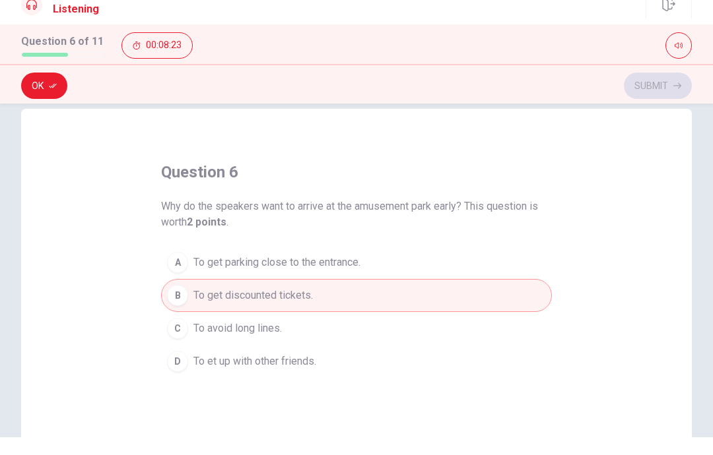
click at [192, 330] on button "C To avoid long lines." at bounding box center [356, 346] width 391 height 33
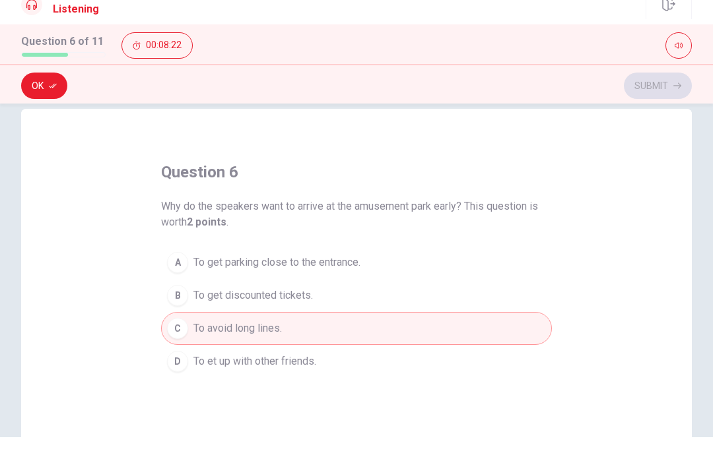
click at [53, 102] on icon "button" at bounding box center [53, 104] width 8 height 5
click at [675, 90] on button "Submit" at bounding box center [658, 103] width 68 height 26
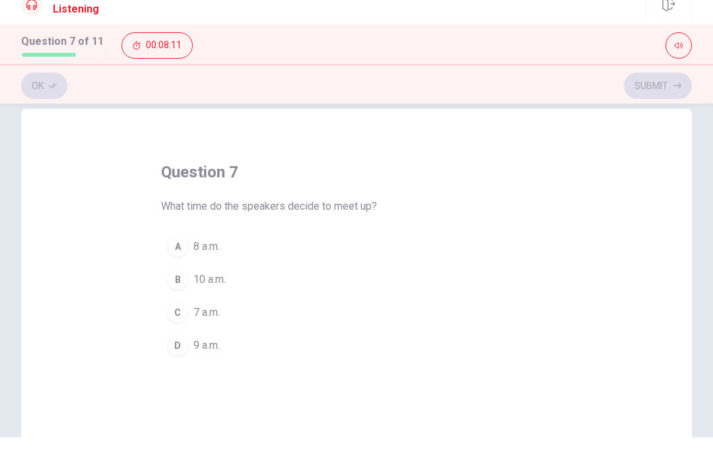
click at [174, 254] on div "A" at bounding box center [177, 264] width 21 height 21
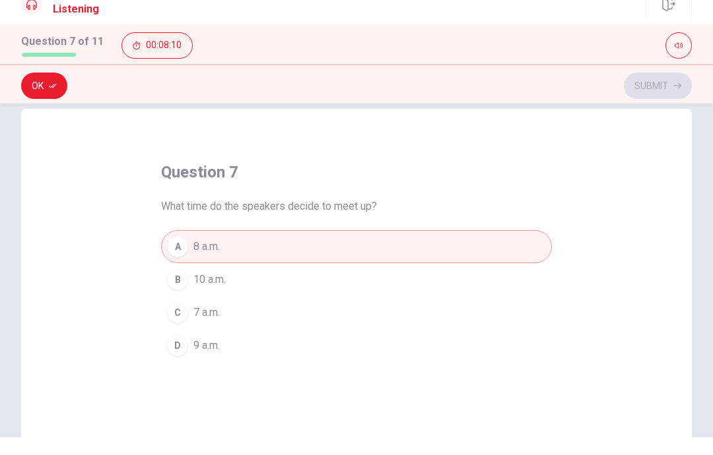
click at [47, 90] on button "Ok" at bounding box center [44, 103] width 46 height 26
click at [666, 90] on button "Submit" at bounding box center [658, 103] width 68 height 26
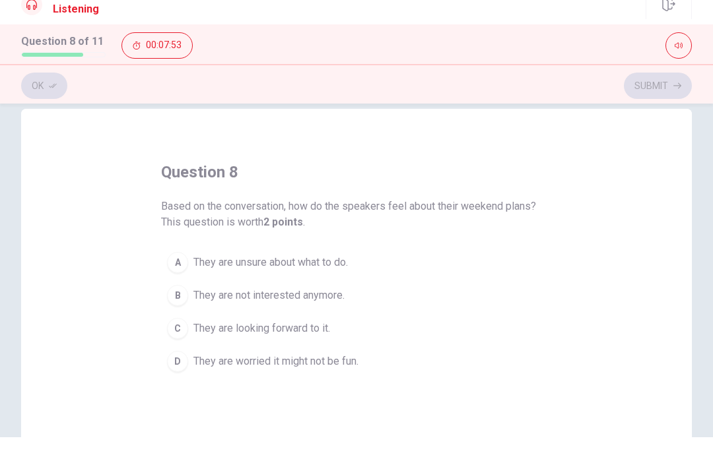
click at [181, 303] on div "B" at bounding box center [177, 313] width 21 height 21
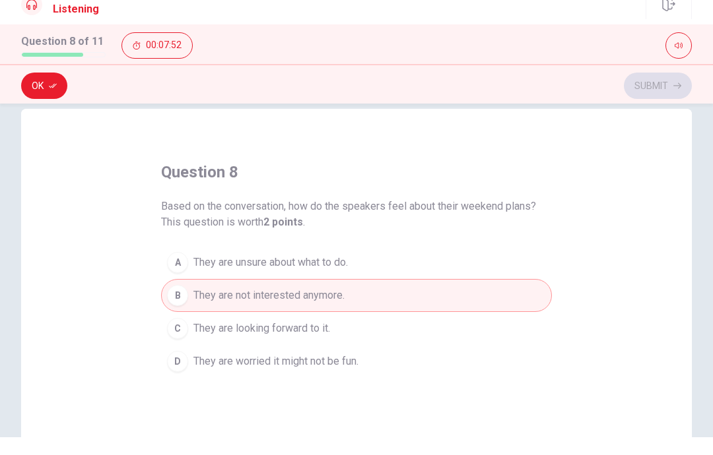
click at [54, 94] on button "Ok" at bounding box center [44, 103] width 46 height 26
click at [639, 92] on button "Submit" at bounding box center [658, 103] width 68 height 26
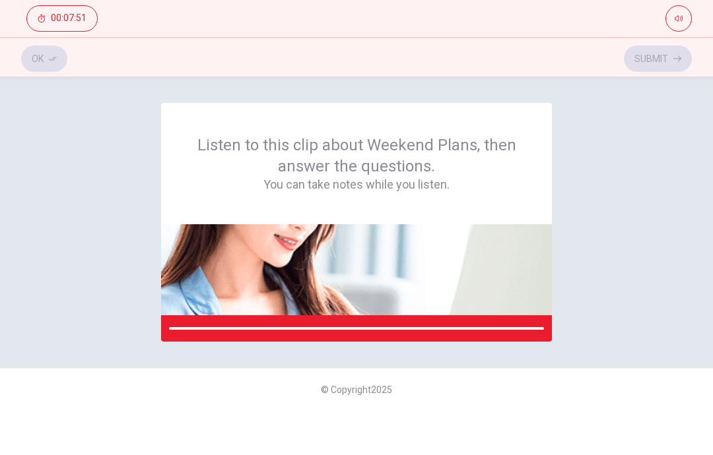
scroll to position [0, 0]
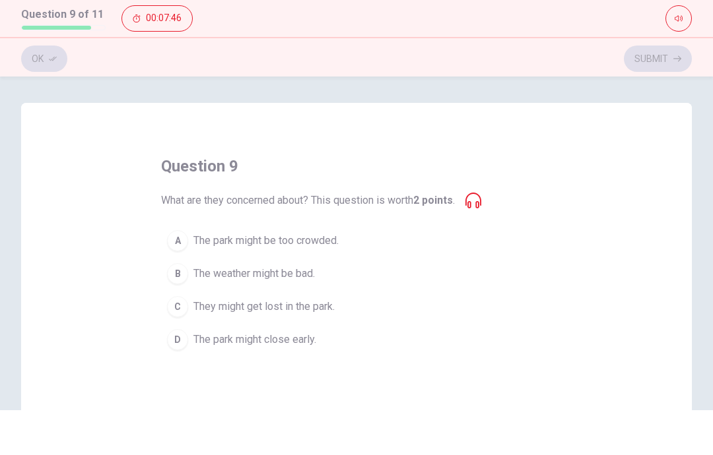
click at [184, 374] on div "D" at bounding box center [177, 384] width 21 height 21
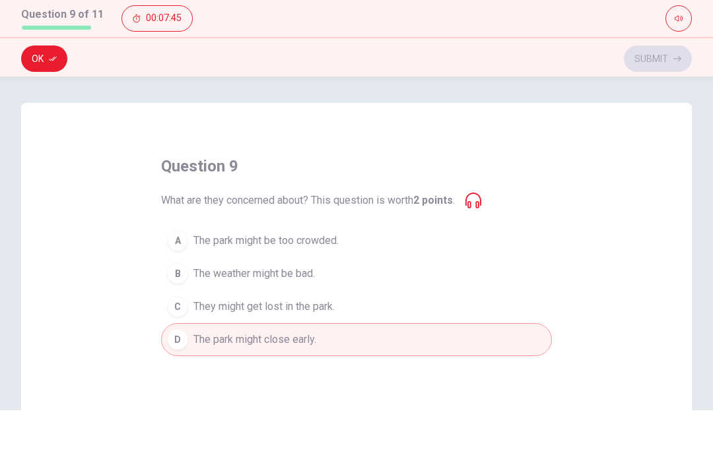
click at [40, 90] on button "Ok" at bounding box center [44, 103] width 46 height 26
click at [661, 90] on button "Submit" at bounding box center [658, 103] width 68 height 26
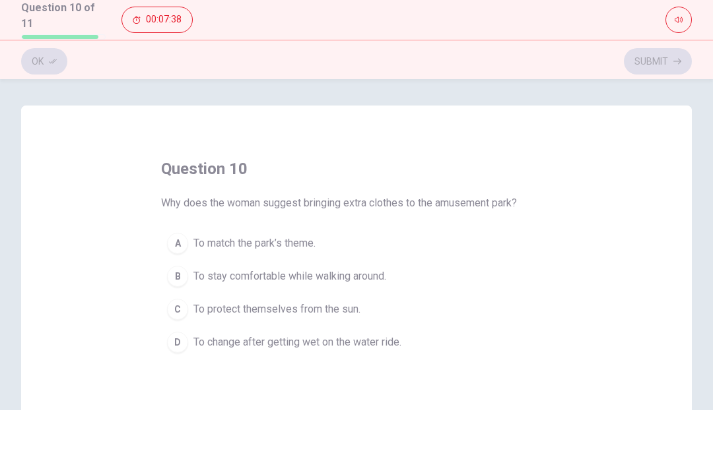
click at [179, 311] on div "B" at bounding box center [177, 321] width 21 height 21
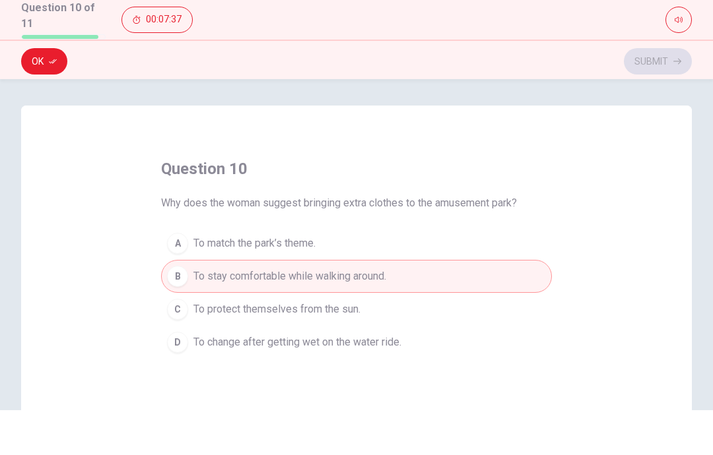
click at [46, 93] on button "Ok" at bounding box center [44, 106] width 46 height 26
click at [662, 93] on button "Submit" at bounding box center [658, 106] width 68 height 26
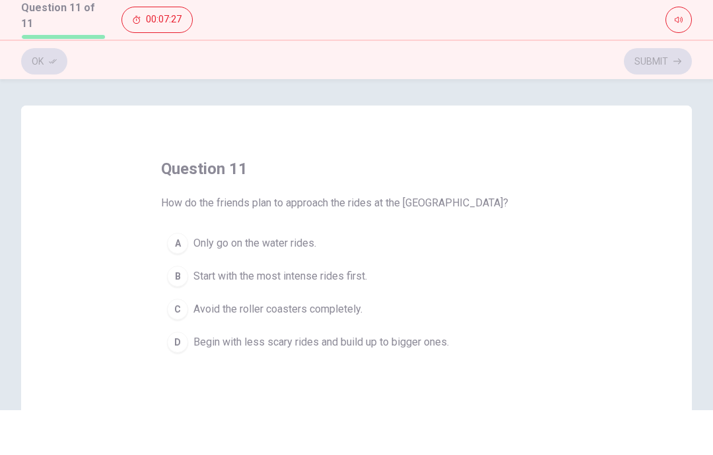
click at [168, 305] on button "B Start with the most intense rides first." at bounding box center [356, 321] width 391 height 33
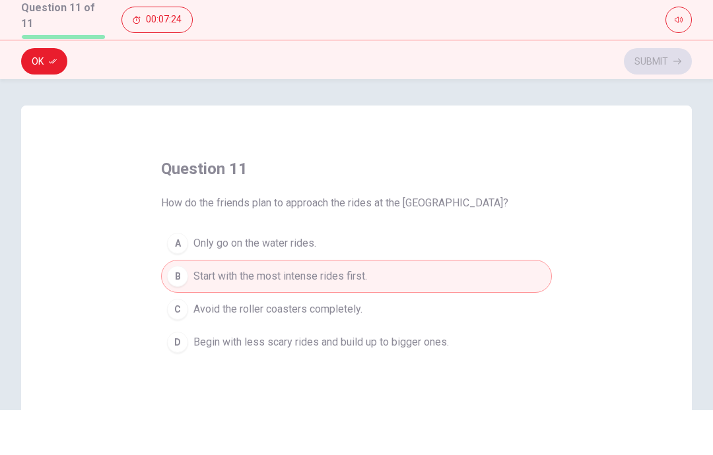
click at [44, 93] on button "Ok" at bounding box center [44, 106] width 46 height 26
click at [664, 93] on button "Submit" at bounding box center [658, 106] width 68 height 26
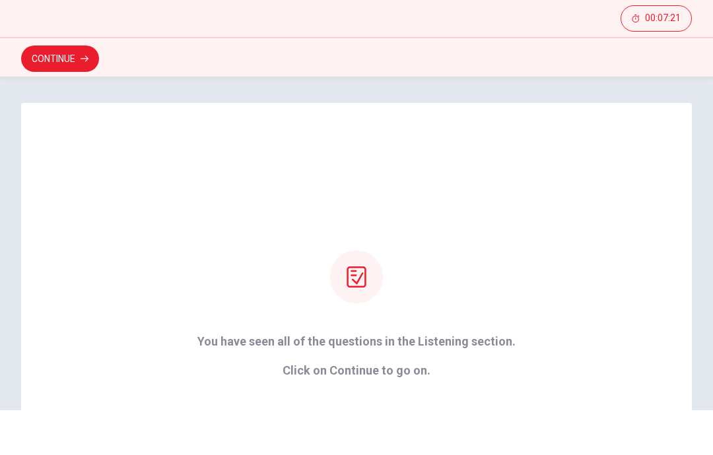
click at [352, 311] on icon at bounding box center [356, 321] width 21 height 21
click at [358, 311] on icon at bounding box center [356, 321] width 21 height 21
click at [448, 308] on div "You have seen all of the questions in the Listening section. Click on Continue …" at bounding box center [356, 359] width 355 height 127
click at [50, 90] on button "Continue" at bounding box center [60, 103] width 78 height 26
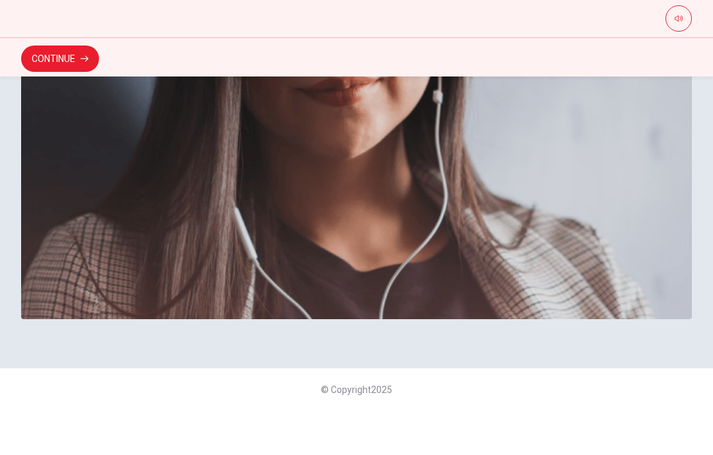
click at [82, 90] on button "Continue" at bounding box center [60, 103] width 78 height 26
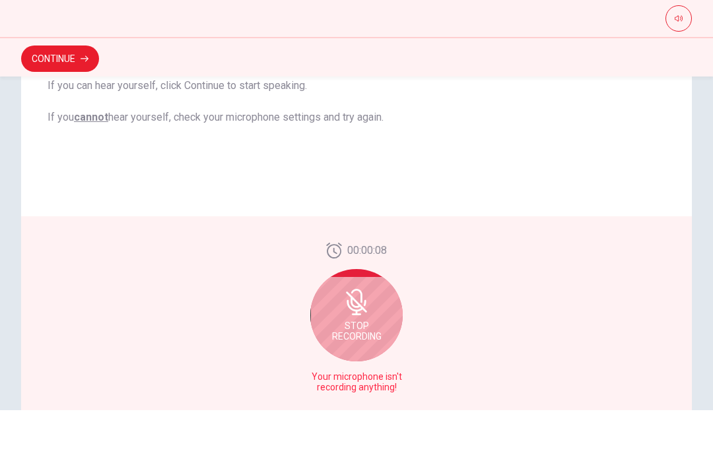
scroll to position [249, 0]
click at [385, 325] on div "Stop Recording" at bounding box center [356, 359] width 92 height 92
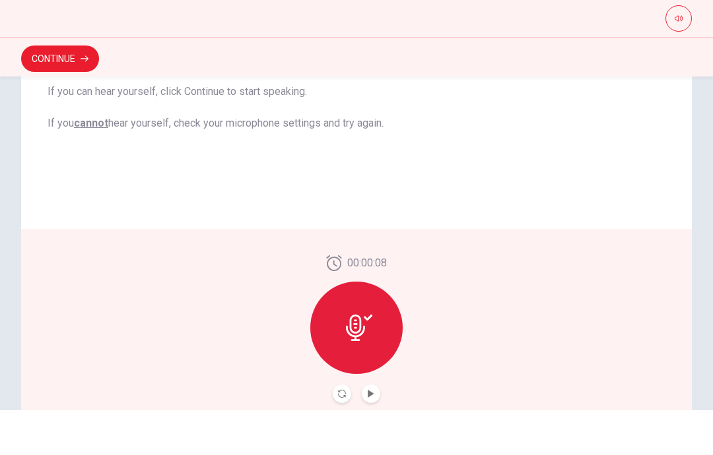
click at [372, 435] on icon "Play Audio" at bounding box center [371, 439] width 8 height 8
click at [67, 90] on button "Continue" at bounding box center [60, 103] width 78 height 26
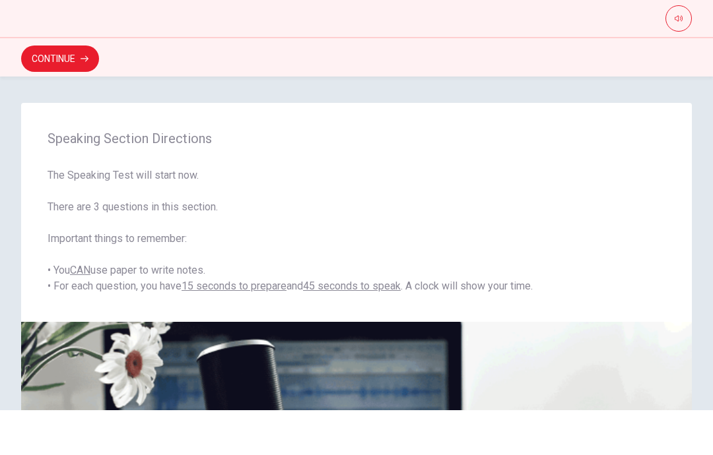
scroll to position [0, 0]
click at [79, 90] on button "Continue" at bounding box center [60, 103] width 78 height 26
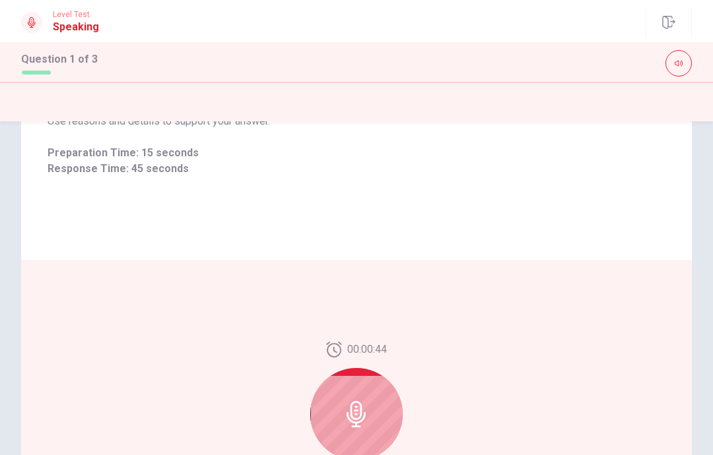
scroll to position [306, 0]
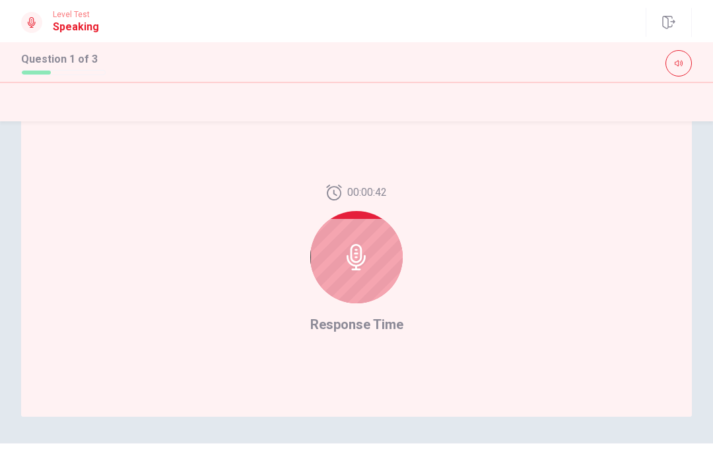
click at [362, 257] on icon at bounding box center [356, 257] width 26 height 26
click at [366, 246] on icon at bounding box center [356, 257] width 26 height 26
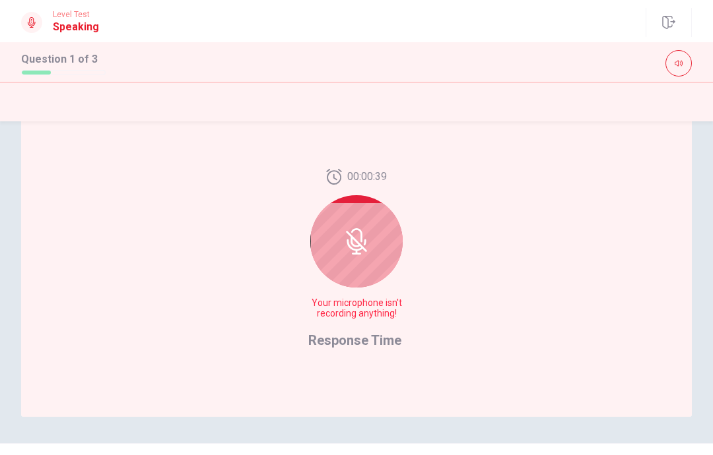
click at [360, 239] on icon at bounding box center [356, 241] width 26 height 26
click at [362, 256] on div at bounding box center [356, 241] width 92 height 92
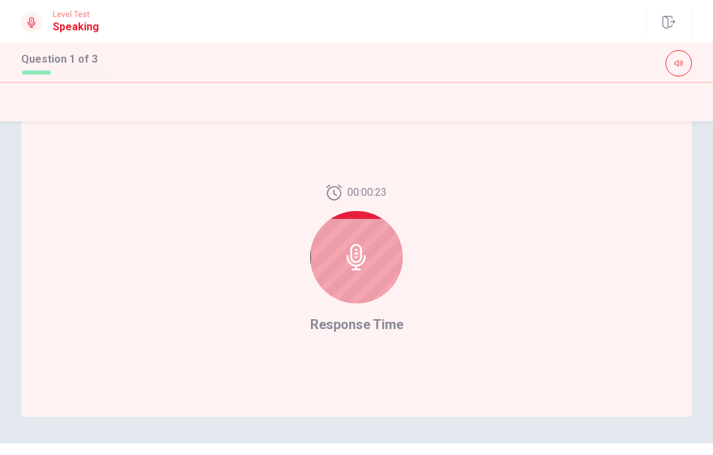
click at [348, 259] on icon at bounding box center [356, 257] width 26 height 26
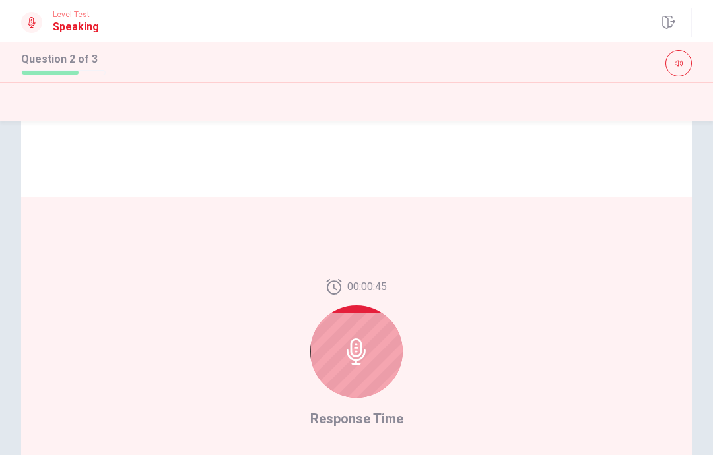
scroll to position [220, 0]
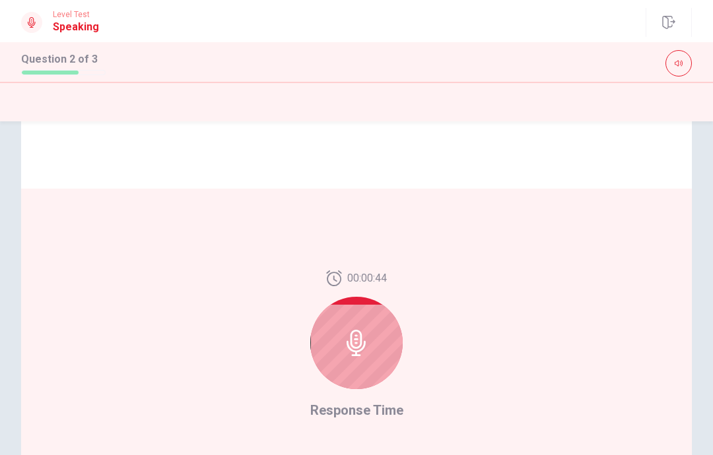
click at [361, 335] on icon at bounding box center [355, 343] width 19 height 26
click at [380, 340] on div at bounding box center [356, 343] width 92 height 92
click at [368, 344] on icon at bounding box center [356, 343] width 26 height 26
click at [364, 337] on icon at bounding box center [356, 343] width 26 height 26
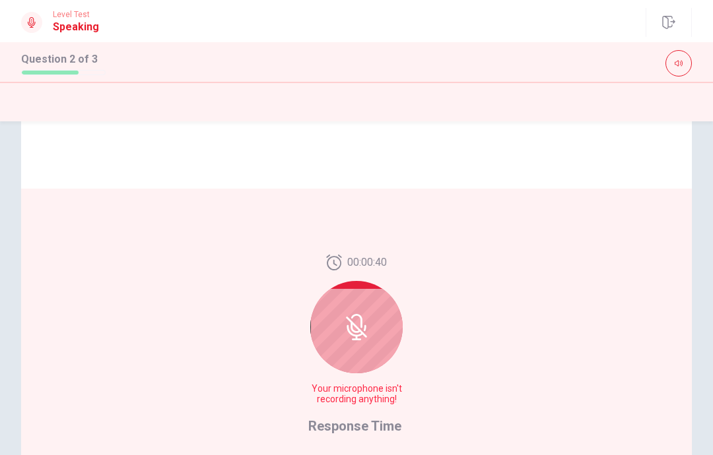
click at [351, 352] on div at bounding box center [356, 327] width 92 height 92
click at [368, 322] on icon at bounding box center [356, 327] width 26 height 26
click at [357, 329] on icon at bounding box center [356, 327] width 21 height 21
click at [361, 323] on icon at bounding box center [356, 321] width 11 height 14
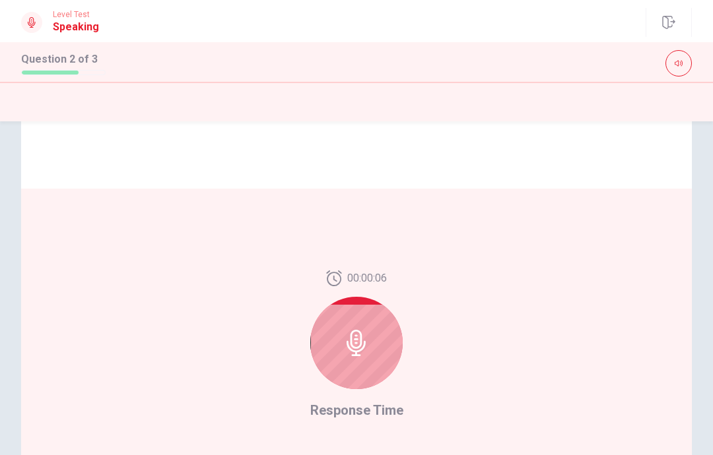
click at [355, 336] on icon at bounding box center [355, 343] width 19 height 26
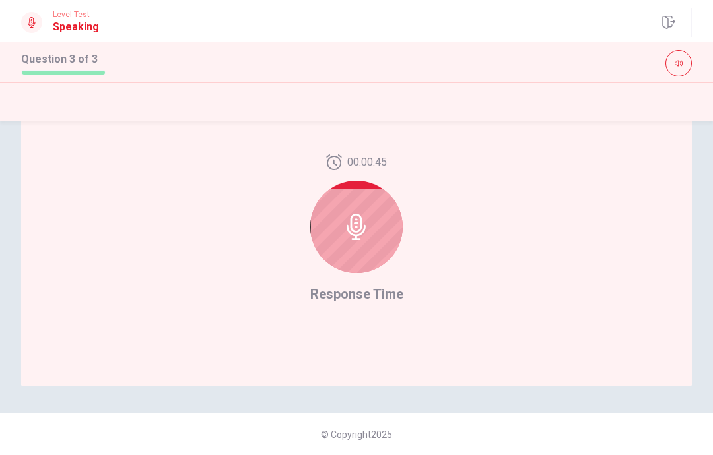
scroll to position [337, 0]
click at [359, 243] on div at bounding box center [356, 227] width 92 height 92
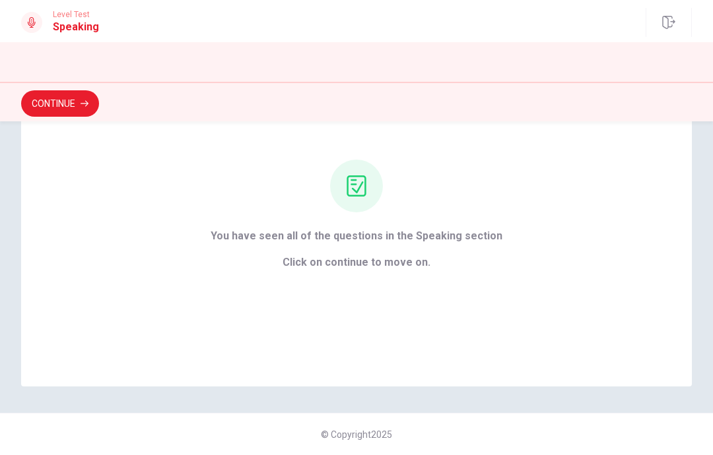
scroll to position [104, 0]
click at [49, 107] on button "Continue" at bounding box center [60, 103] width 78 height 26
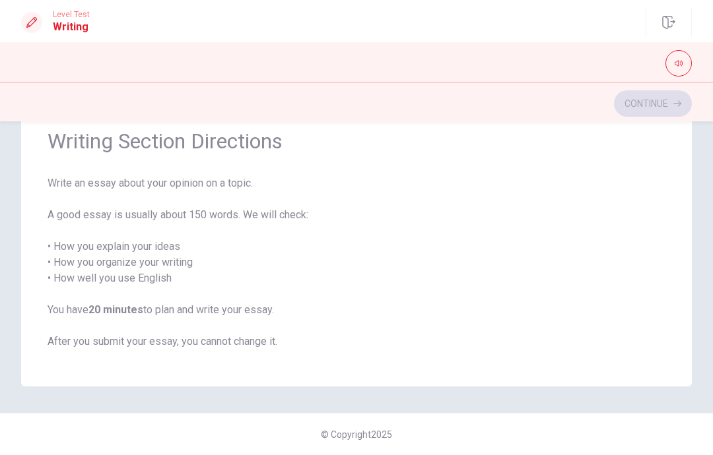
scroll to position [57, 0]
click at [655, 108] on button "Continue" at bounding box center [653, 103] width 78 height 26
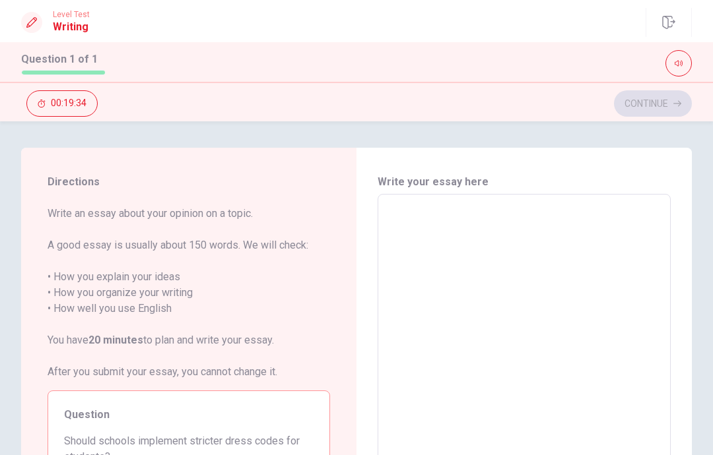
scroll to position [0, 0]
type textarea "x"
type textarea "A"
type textarea "x"
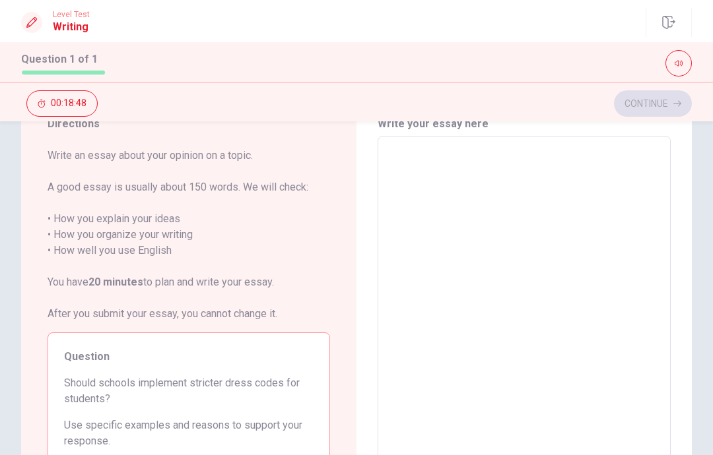
scroll to position [11, 0]
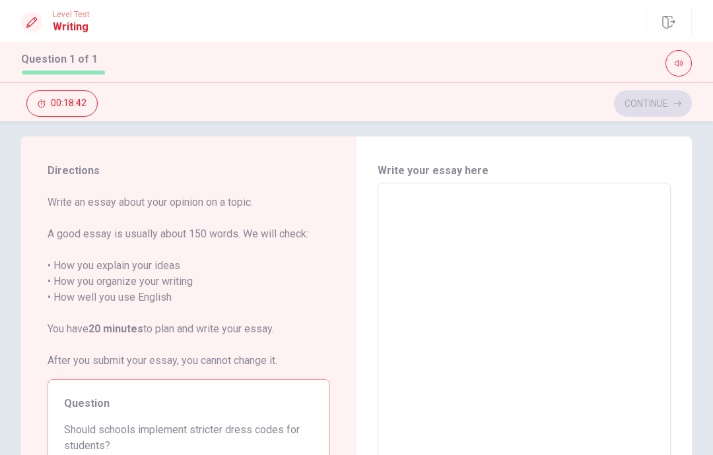
type textarea "I think"
type textarea "x"
type textarea "I think it"
type textarea "x"
type textarea "I think it do"
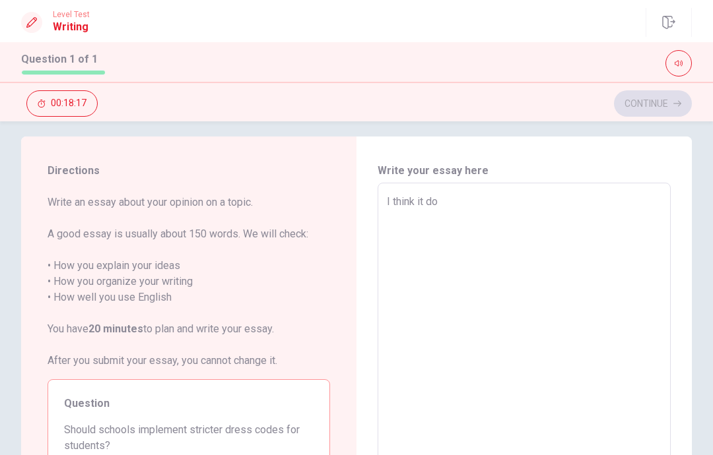
type textarea "x"
type textarea "I think it"
type textarea "x"
type textarea "I think it do"
type textarea "x"
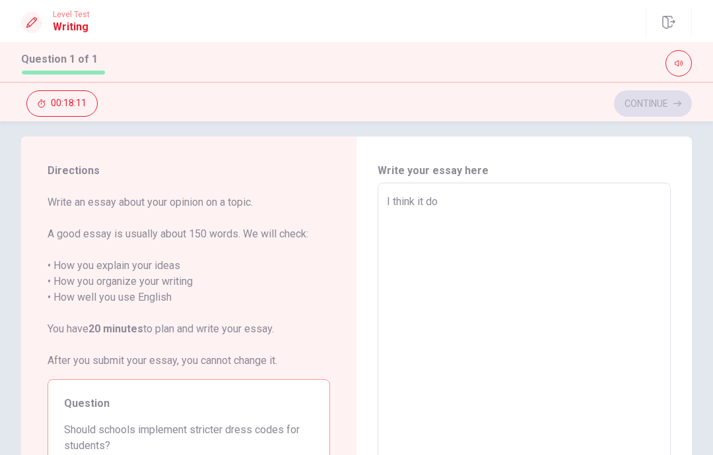
type textarea "I think it do、"
type textarea "x"
type textarea "I think it do"
type textarea "x"
type textarea "I think it"
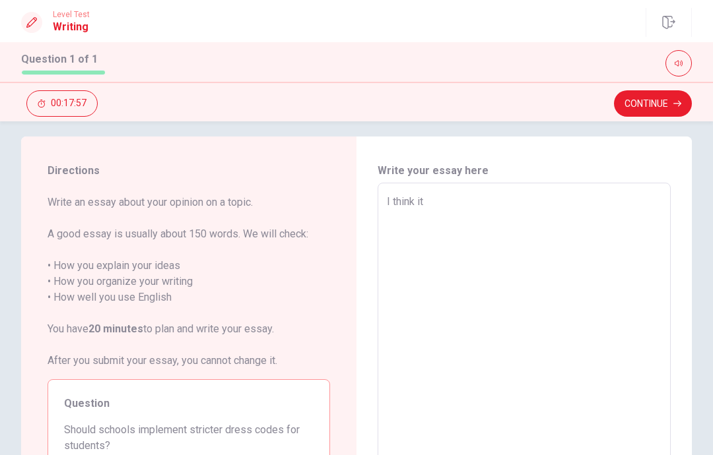
type textarea "x"
type textarea "I think it doesn't"
type textarea "x"
type textarea "I think it doesn't need"
click at [498, 199] on textarea "I think it doesn't need" at bounding box center [524, 365] width 275 height 343
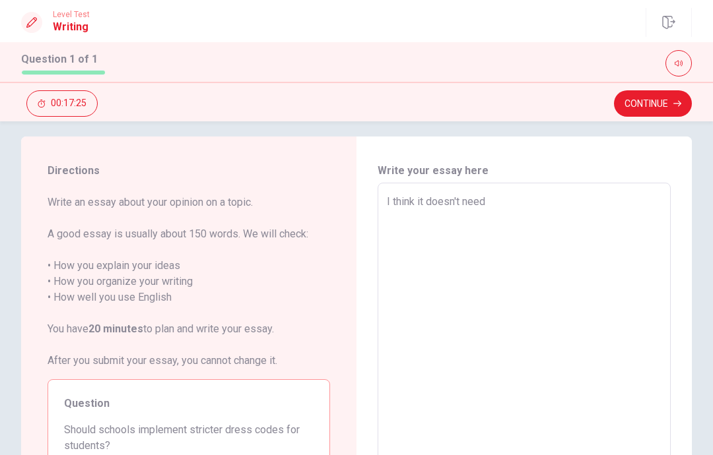
type textarea "x"
type textarea "I think it doesn't need implement"
type textarea "x"
type textarea "I think it doesn't need implement stricter"
type textarea "x"
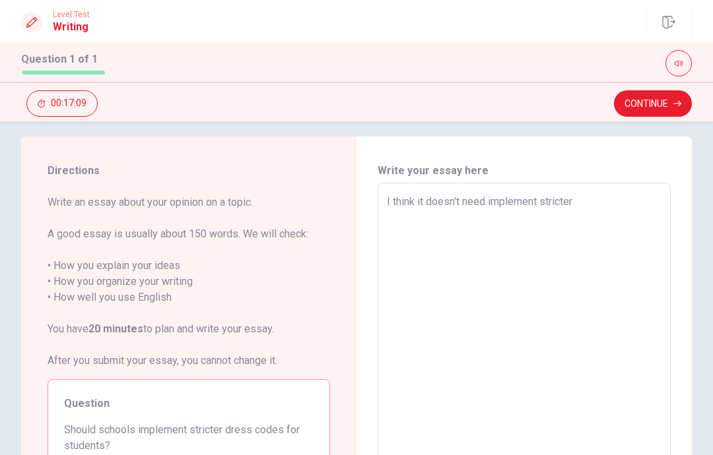
type textarea "I think it doesn't need implement stricter dress codes"
click at [639, 204] on textarea "I think it doesn't need implement stricter dress codes" at bounding box center [524, 365] width 275 height 343
click at [538, 351] on textarea "I think it doesn't need implement stricter dress codes" at bounding box center [524, 365] width 275 height 343
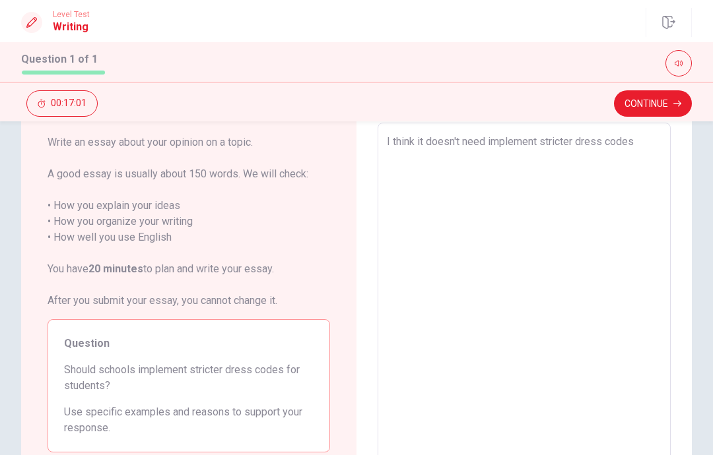
scroll to position [76, 0]
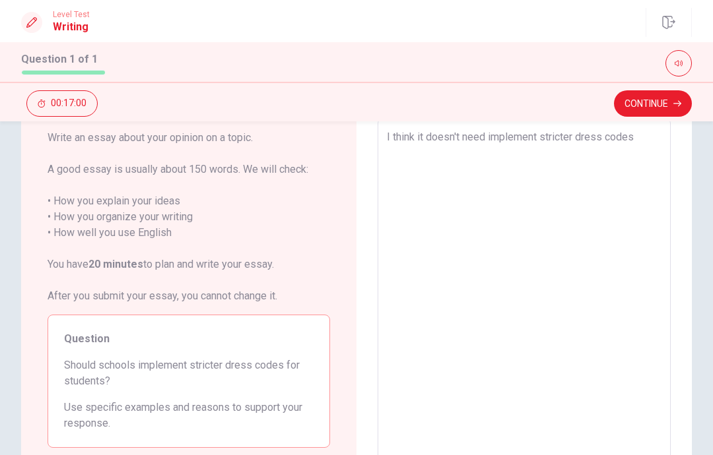
type textarea "x"
type textarea "I think it doesn't need implement stricter dress codes."
click at [416, 178] on textarea "I think it doesn't need implement stricter dress codes." at bounding box center [524, 300] width 275 height 343
type textarea "x"
type textarea "I think it doesn't need implement stricter dress codes."
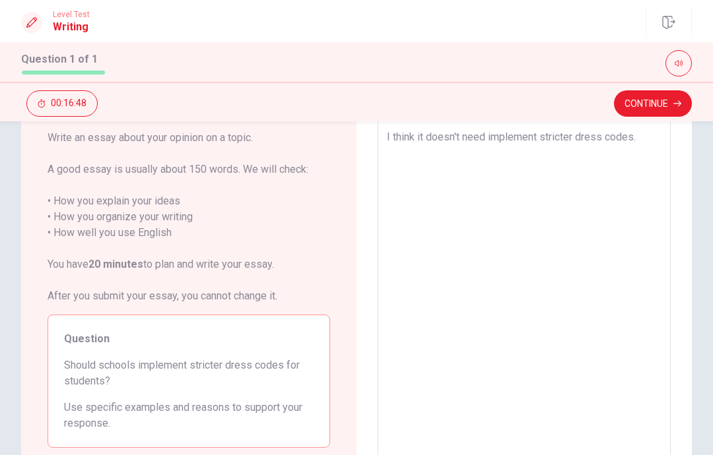
type textarea "x"
type textarea "I think it doesn't need implement stricter dress codes. [GEOGRAPHIC_DATA]"
type textarea "x"
type textarea "I think it doesn't need implement stricter dress codes."
type textarea "x"
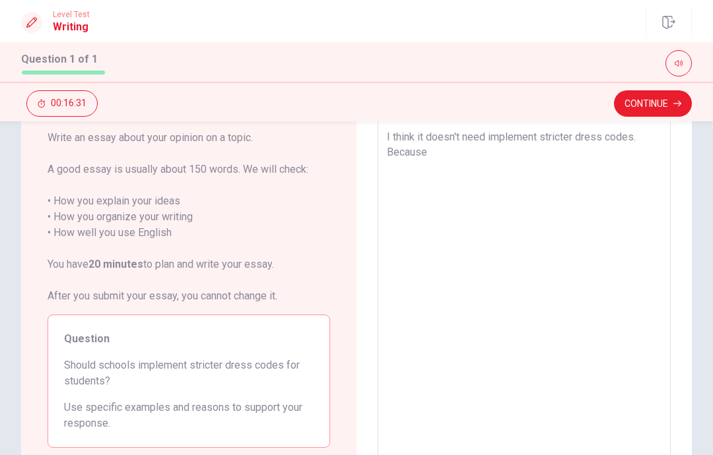
type textarea "I think it doesn't need implement stricter dress codes. Because"
type textarea "x"
type textarea "I think it doesn't need implement stricter dress codes. Because students"
type textarea "x"
type textarea "I think it doesn't need implement stricter dress codes. Because students are"
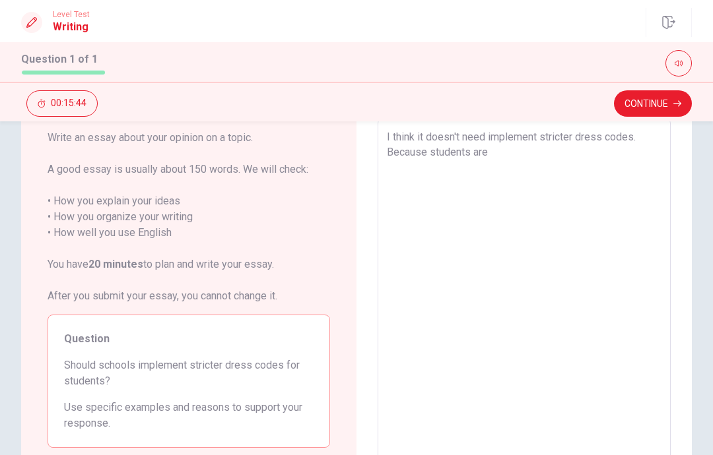
type textarea "x"
type textarea "I think it doesn't need implement stricter dress codes. Because students"
type textarea "x"
type textarea "I think it doesn't need implement stricter dress codes. Because students"
click at [3, 323] on div "Directions Write an essay about your opinion on a topic. A good essay is usuall…" at bounding box center [356, 301] width 713 height 459
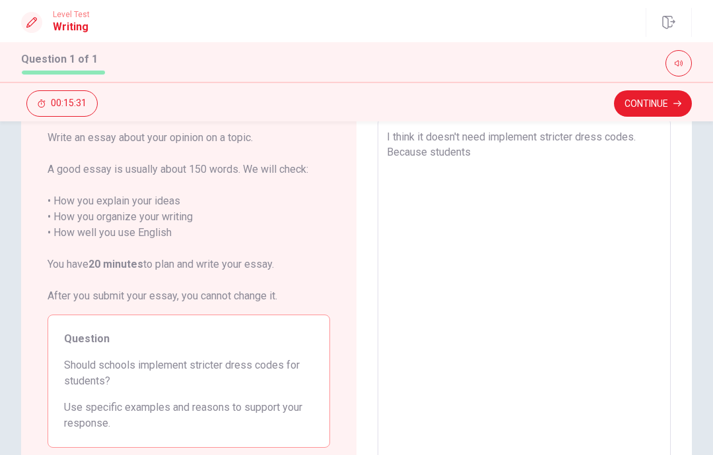
type textarea "x"
type textarea "I think it doesn't need implement stricter dress codes. Because students can"
type textarea "x"
type textarea "I think it doesn't need implement stricter dress codes. Because students can ha…"
click at [482, 153] on textarea "I think it doesn't need implement stricter dress codes. Because students can ha…" at bounding box center [524, 300] width 275 height 343
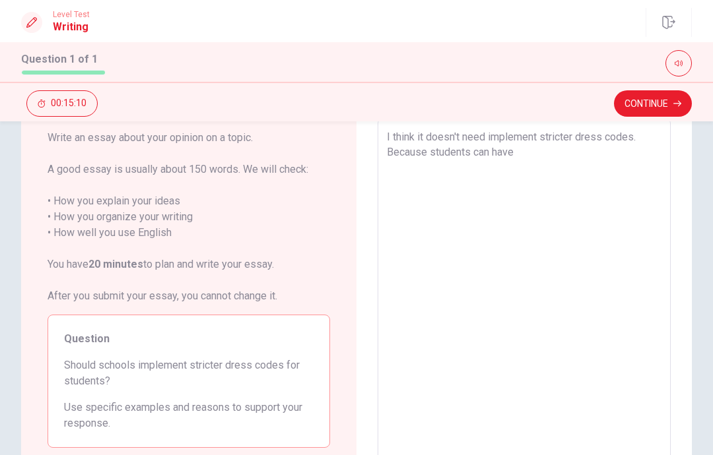
type textarea "x"
type textarea "I think it doesn't need implement stricter dress codes. Because students ca have"
type textarea "x"
type textarea "I think it doesn't need implement stricter dress codes. Because students c have"
type textarea "x"
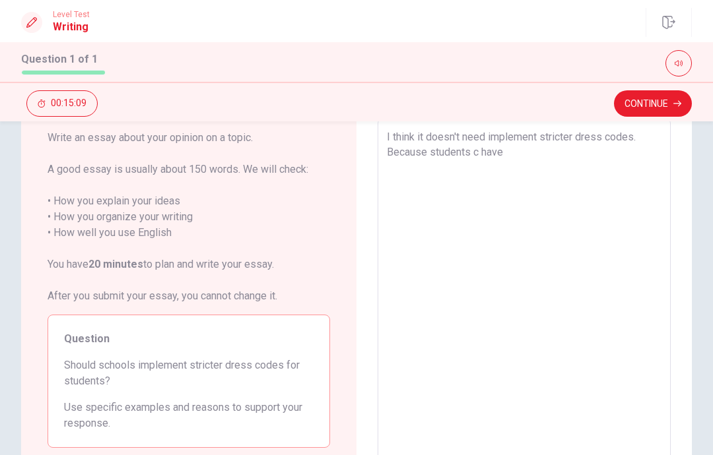
type textarea "I think it doesn't need implement stricter dress codes. Because students have"
click at [511, 160] on textarea "I think it doesn't need implement stricter dress codes. Because students have" at bounding box center [524, 300] width 275 height 343
type textarea "x"
type textarea "I think it doesn't need implement stricter dress codes. Because students hav"
type textarea "x"
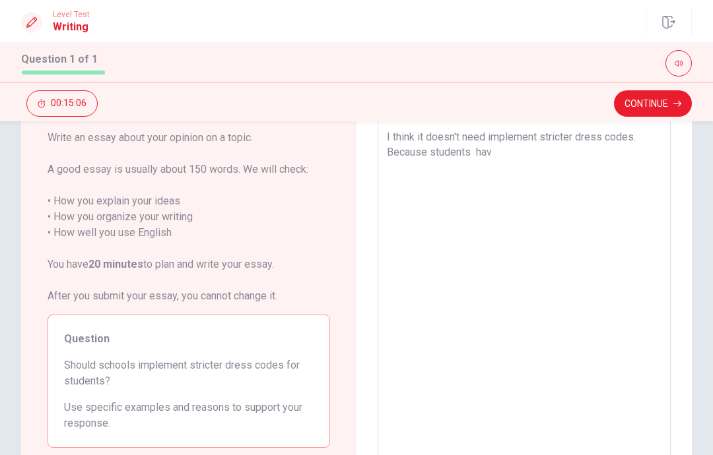
type textarea "I think it doesn't need implement stricter dress codes. Because students ha"
type textarea "x"
type textarea "I think it doesn't need implement stricter dress codes. Because students hav"
type textarea "x"
type textarea "I think it doesn't need implement stricter dress codes. Because students have"
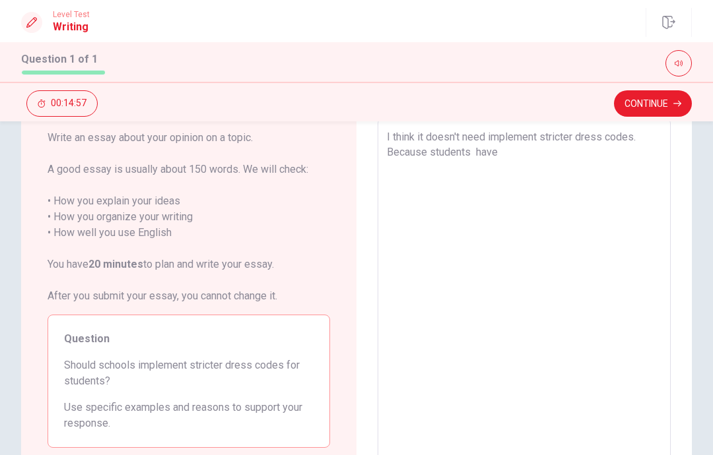
type textarea "x"
type textarea "I think it doesn't need implement stricter dress codes. Because students have"
type textarea "x"
type textarea "I think it doesn't need implement stricter dress codes. Because students have r…"
type textarea "x"
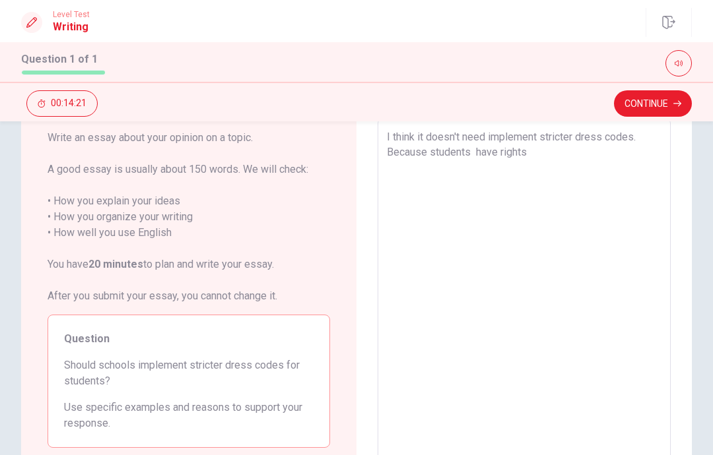
type textarea "I think it doesn't need implement stricter dress codes. Because students have r…"
type textarea "x"
type textarea "I think it doesn't need implement stricter dress codes. Because students have r…"
type textarea "x"
type textarea "I think it doesn't need implement stricter dress codes. Because students have r…"
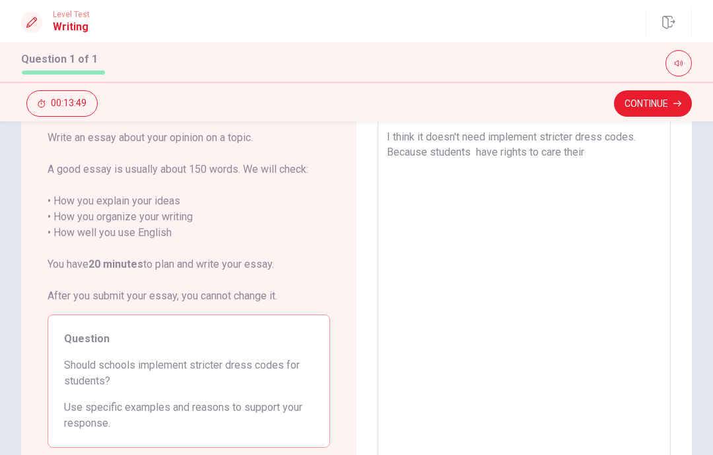
type textarea "x"
type textarea "I think it doesn't need implement stricter dress codes. Because students have r…"
click at [648, 155] on textarea "I think it doesn't need implement stricter dress codes. Because students have r…" at bounding box center [524, 300] width 275 height 343
click at [655, 145] on textarea "I think it doesn't need implement stricter dress codes. Because students have r…" at bounding box center [524, 300] width 275 height 343
click at [657, 145] on textarea "I think it doesn't need implement stricter dress codes. Because students have r…" at bounding box center [524, 300] width 275 height 343
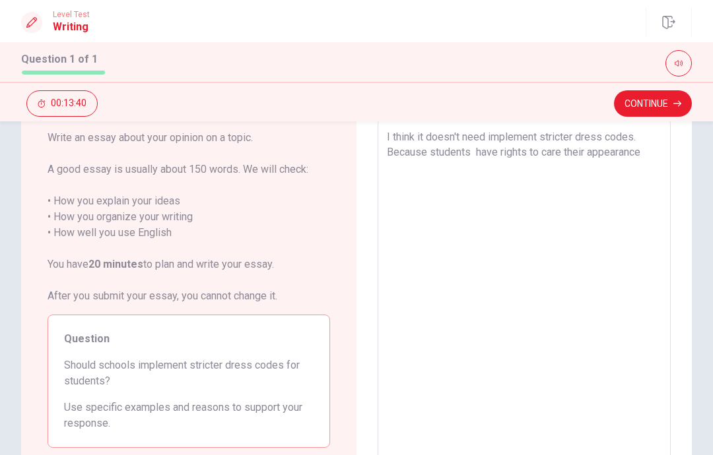
type textarea "x"
type textarea "I think it doesn't need implement stricter dress codes. Because students have r…"
click at [668, 154] on div "I think it doesn't need implement stricter dress codes. Because students have r…" at bounding box center [523, 300] width 293 height 365
click at [583, 264] on textarea "I think it doesn't need implement stricter dress codes. Because students have r…" at bounding box center [524, 300] width 275 height 343
type textarea "x"
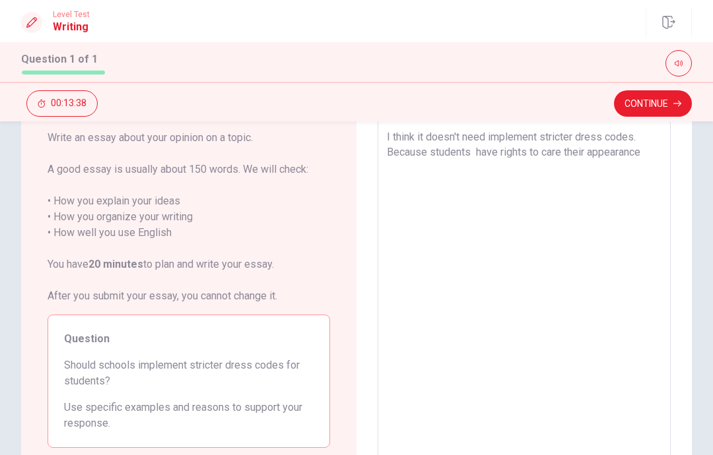
type textarea "I think it doesn't need implement stricter dress codes. Because students have r…"
type textarea "x"
type textarea "I think it doesn't need implement stricter dress codes. Because students have r…"
type textarea "x"
type textarea "I think it doesn't need implement stricter dress codes. Because students have r…"
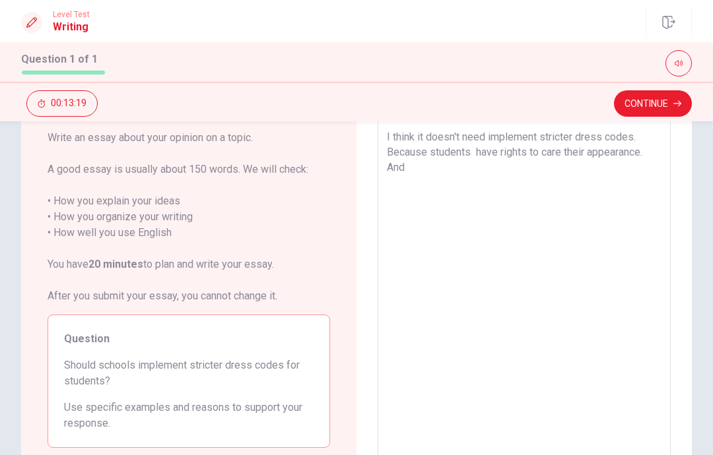
type textarea "x"
type textarea "I think it doesn't need implement stricter dress codes. Because students have r…"
type textarea "x"
type textarea "I think it doesn't need implement stricter dress codes. Because students have r…"
type textarea "x"
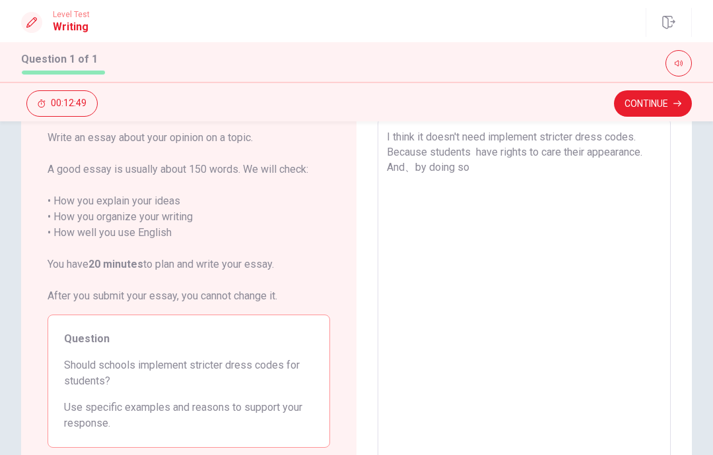
type textarea "I think it doesn't need implement stricter dress codes. Because students have r…"
type textarea "x"
type textarea "I think it doesn't need implement stricter dress codes. Because students have r…"
type textarea "x"
type textarea "I think it doesn't need implement stricter dress codes. Because students have r…"
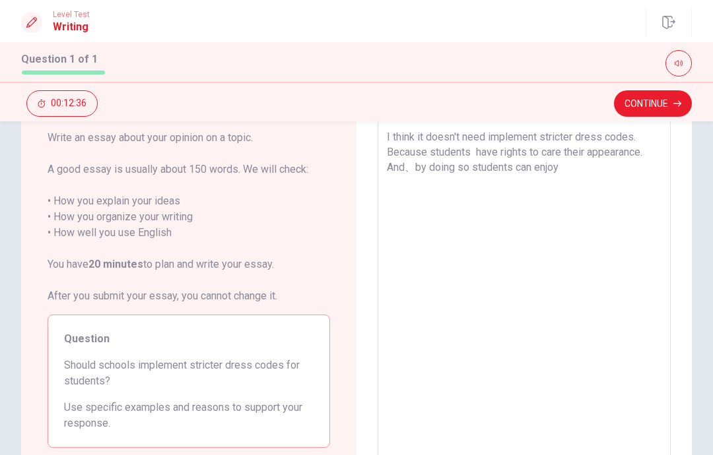
type textarea "x"
type textarea "I think it doesn't need implement stricter dress codes. Because students have r…"
type textarea "x"
type textarea "I think it doesn't need implement stricter dress codes. Because students have r…"
click at [536, 167] on textarea "I think it doesn't need implement stricter dress codes. Because students have r…" at bounding box center [524, 300] width 275 height 343
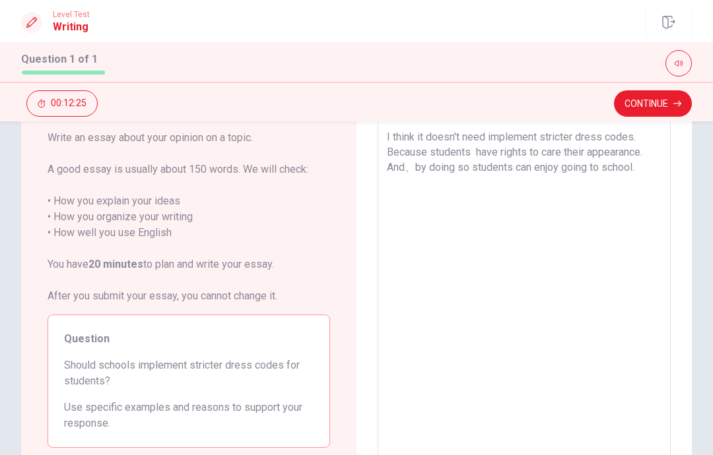
click at [535, 170] on textarea "I think it doesn't need implement stricter dress codes. Because students have r…" at bounding box center [524, 300] width 275 height 343
type textarea "x"
type textarea "I think it doesn't need implement stricter dress codes. Because students have r…"
type textarea "x"
type textarea "I think it doesn't need implement stricter dress codes. Because students have r…"
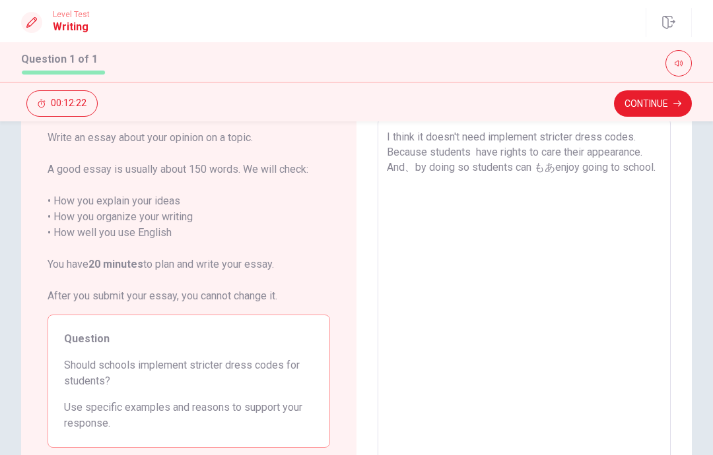
type textarea "x"
type textarea "I think it doesn't need implement stricter dress codes. Because students have r…"
type textarea "x"
type textarea "I think it doesn't need implement stricter dress codes. Because students have r…"
click at [443, 185] on textarea "I think it doesn't need implement stricter dress codes. Because students have r…" at bounding box center [524, 300] width 275 height 343
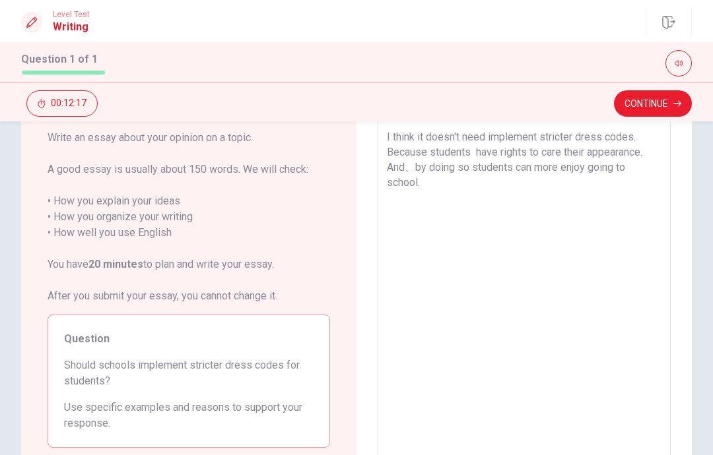
type textarea "x"
type textarea "I think it doesn't need implement stricter dress codes. Because students have r…"
click at [667, 105] on button "Continue" at bounding box center [653, 103] width 78 height 26
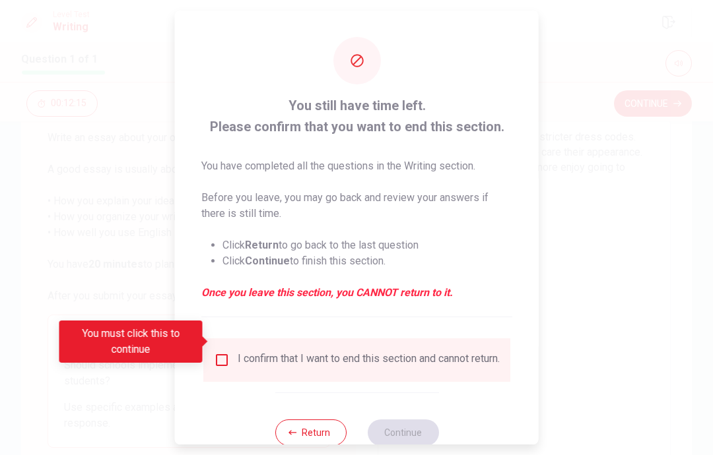
click at [222, 352] on input "You must click this to continue" at bounding box center [222, 360] width 16 height 16
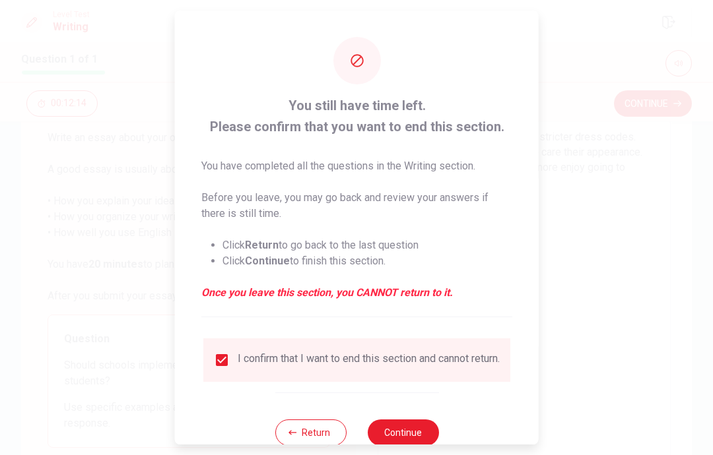
click at [401, 420] on button "Continue" at bounding box center [402, 433] width 71 height 26
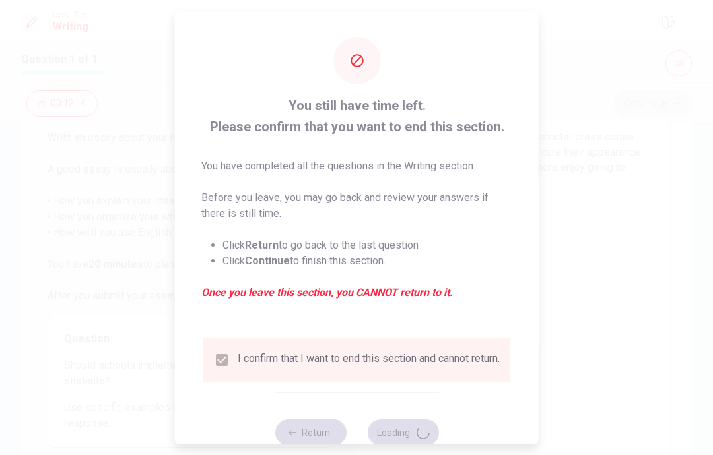
type textarea "x"
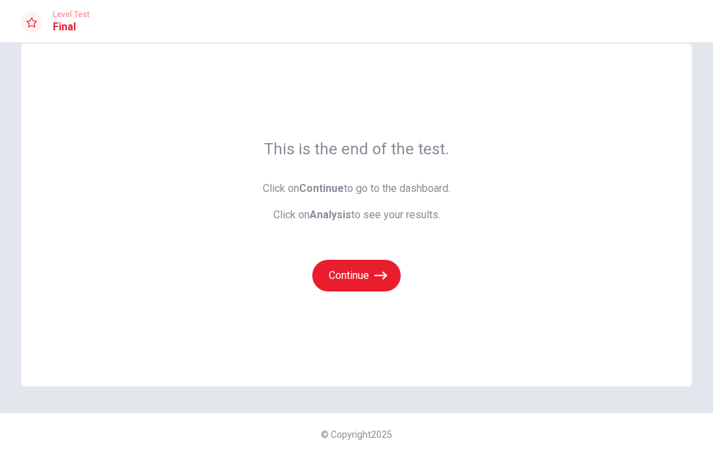
click at [387, 287] on button "Continue" at bounding box center [356, 276] width 88 height 32
